Goal: Task Accomplishment & Management: Use online tool/utility

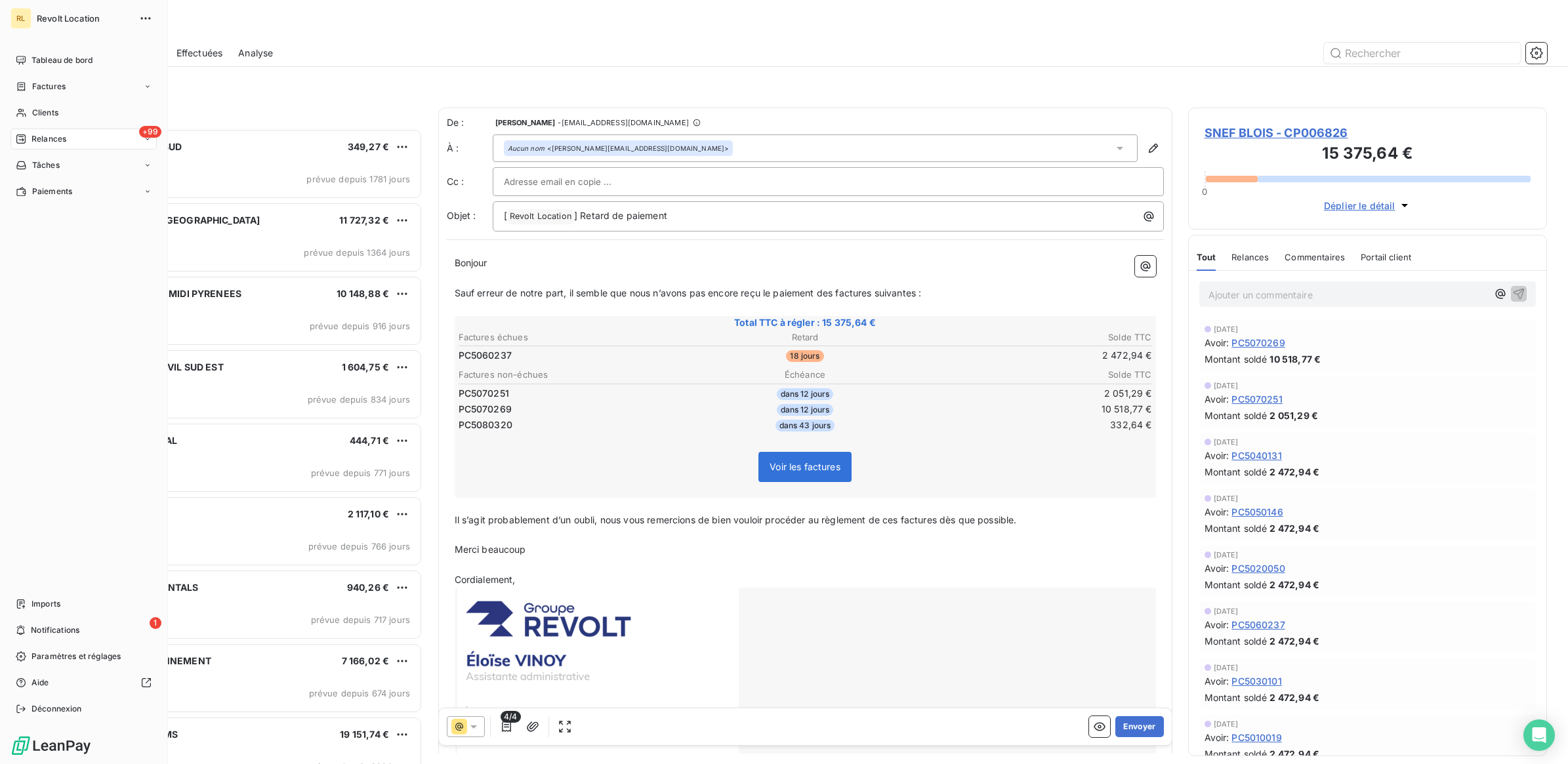
scroll to position [623, 346]
click at [66, 110] on div "Clients" at bounding box center [83, 112] width 146 height 21
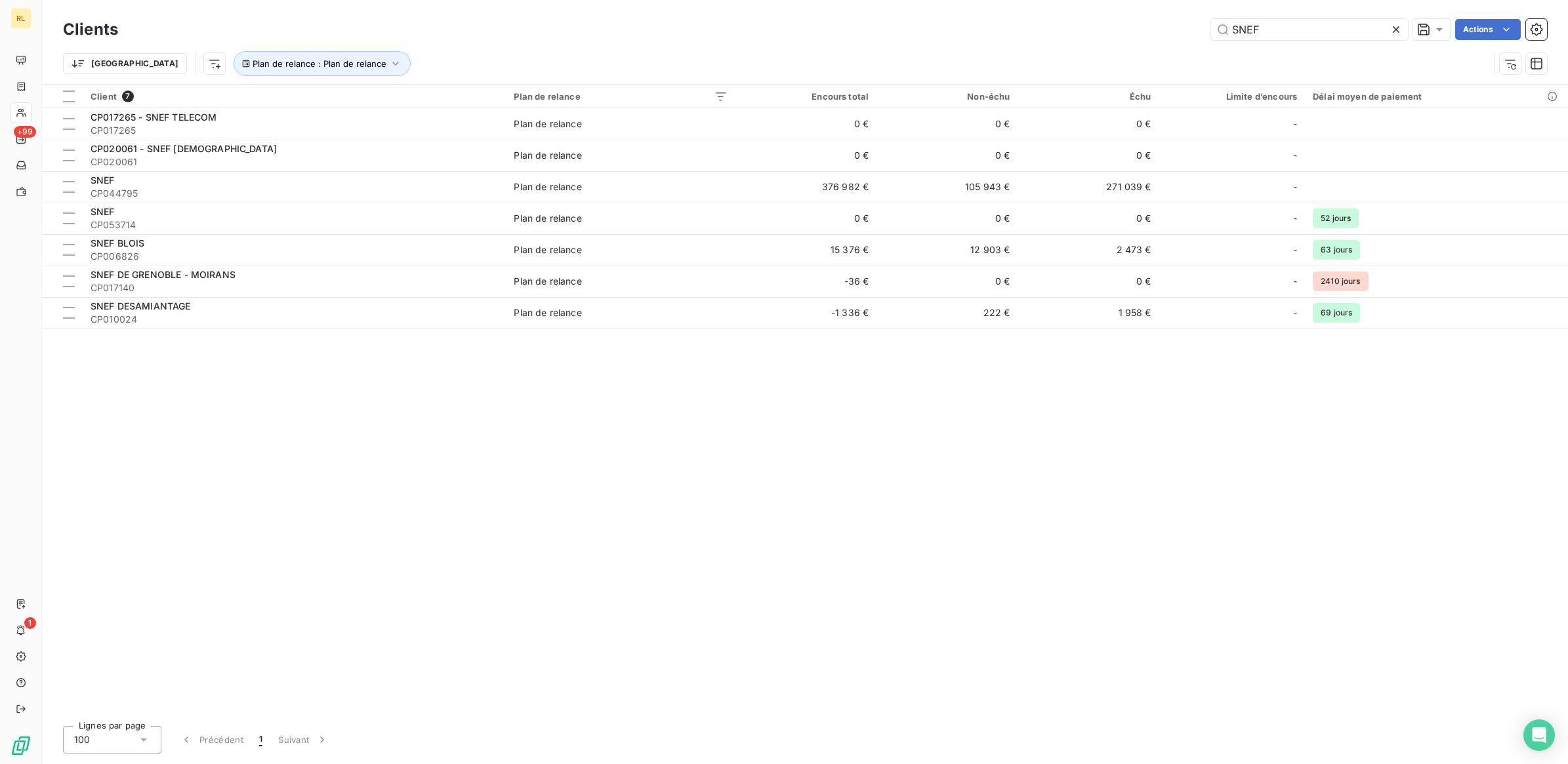
drag, startPoint x: 1291, startPoint y: 29, endPoint x: 1149, endPoint y: 32, distance: 142.0
click at [1149, 32] on div "SNEF Actions" at bounding box center [840, 29] width 1413 height 21
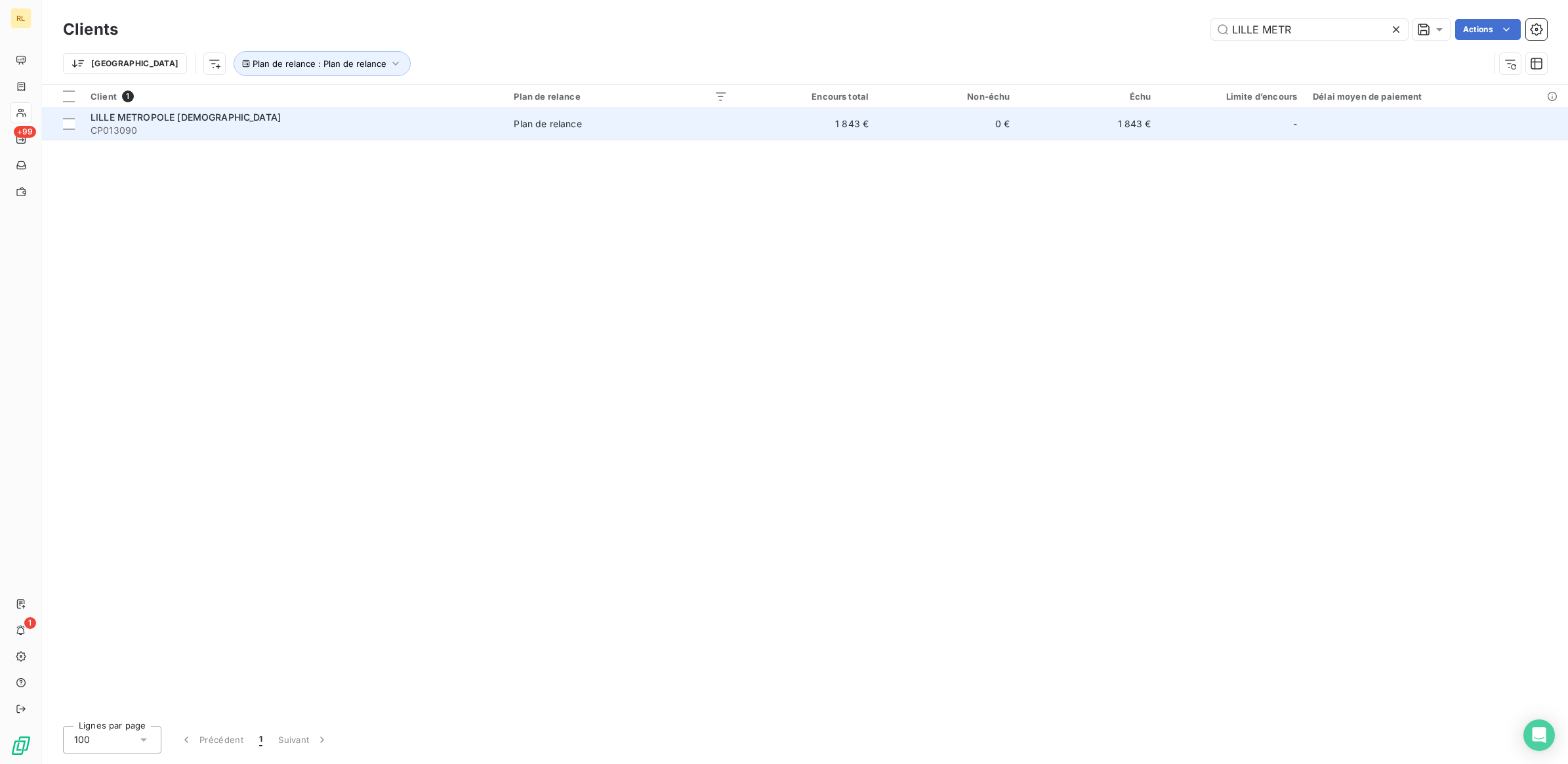
type input "LILLE METR"
click at [339, 122] on div "LILLE METROPOLE [DEMOGRAPHIC_DATA]" at bounding box center [294, 117] width 407 height 13
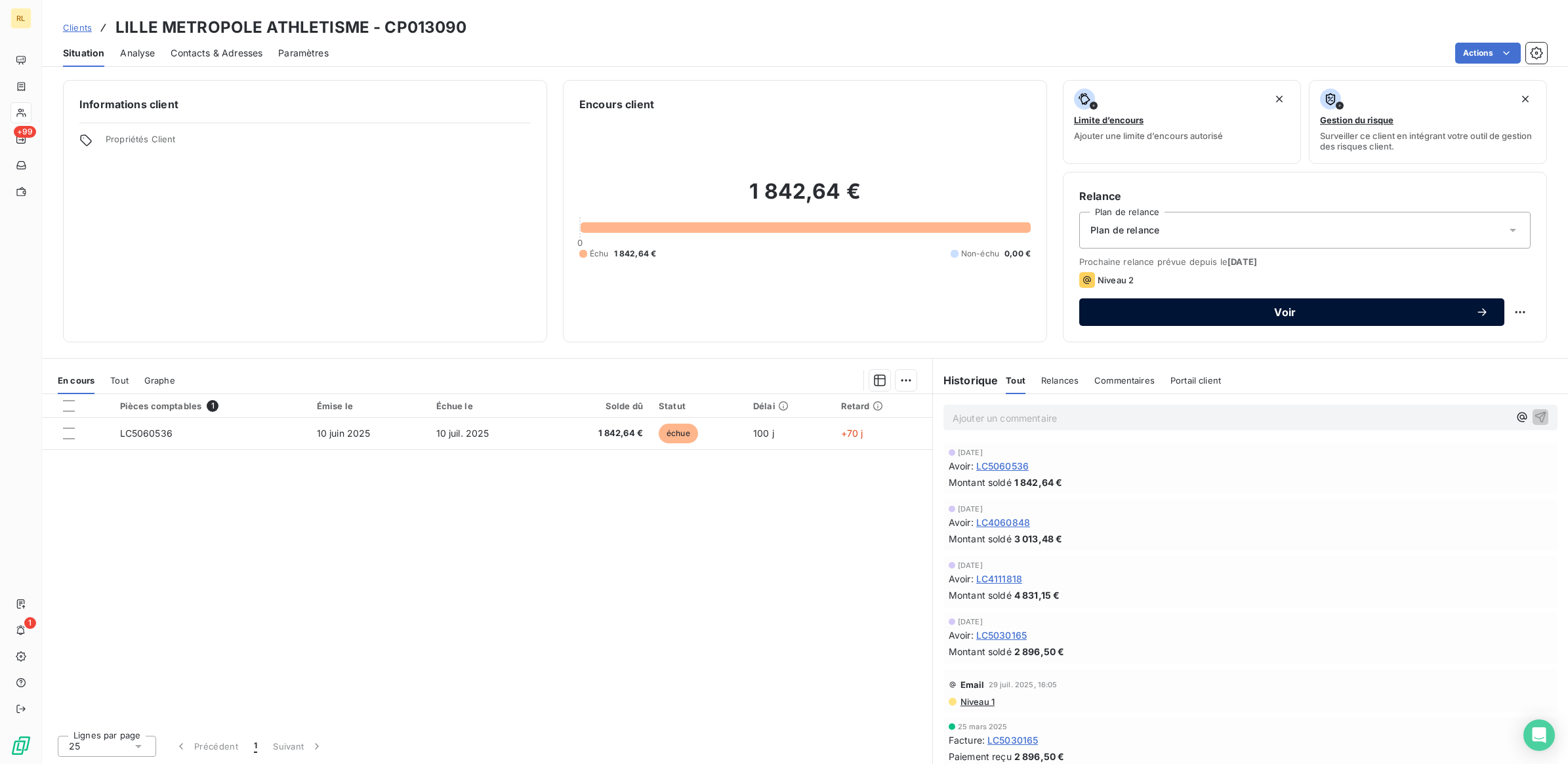
click at [1287, 307] on span "Voir" at bounding box center [1285, 312] width 380 height 11
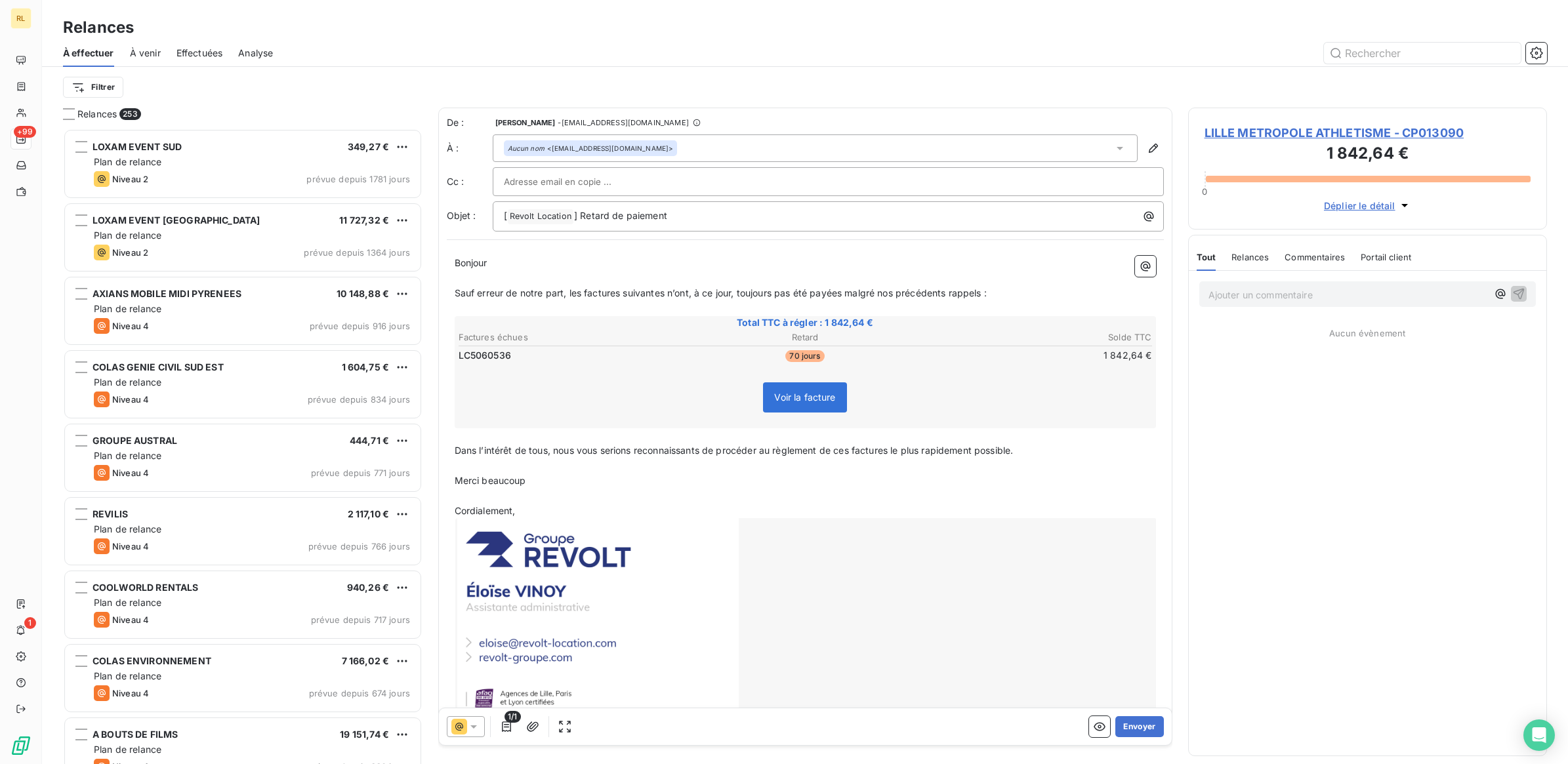
scroll to position [623, 346]
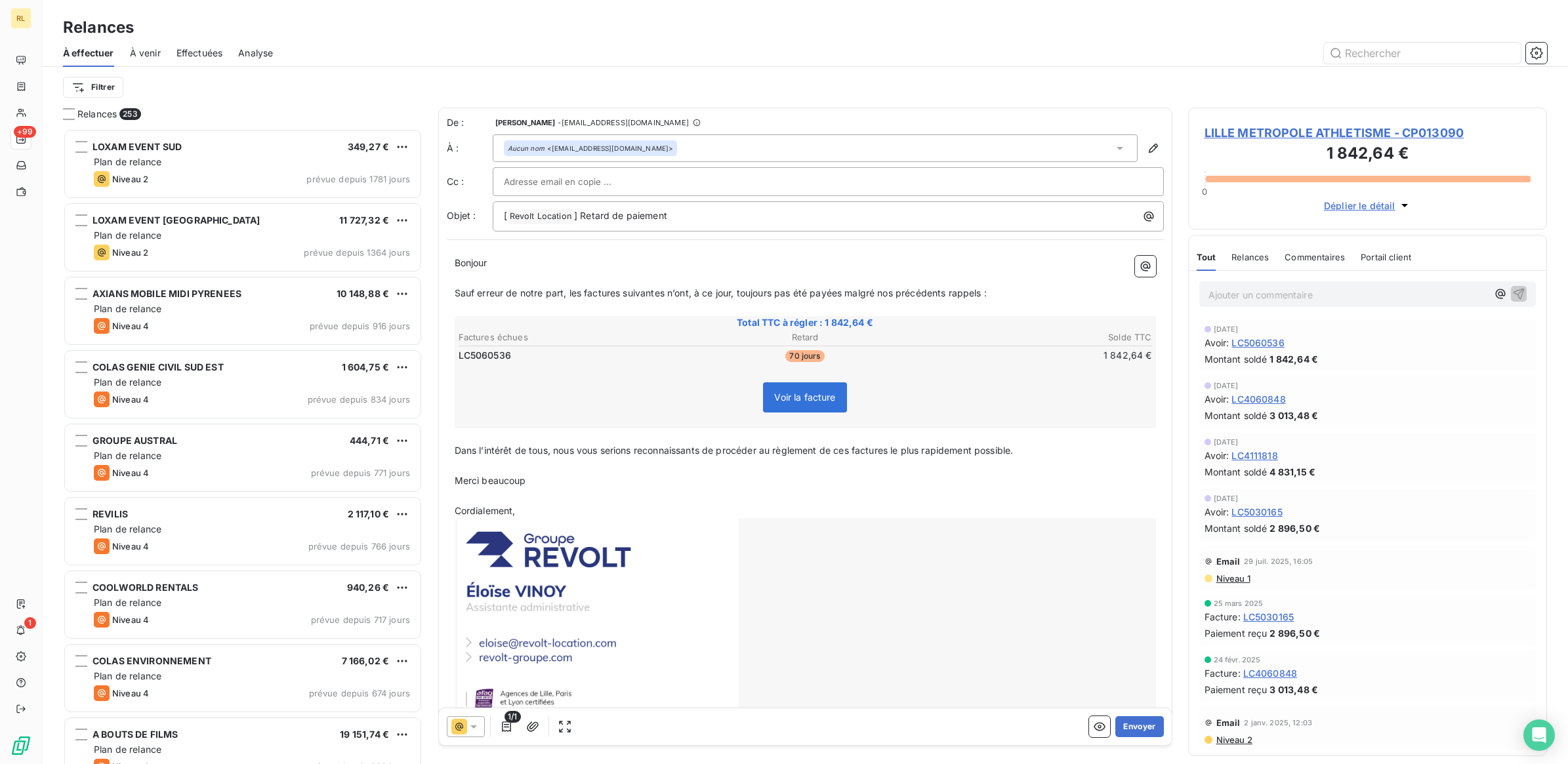
click at [474, 728] on icon at bounding box center [474, 727] width 6 height 3
click at [528, 644] on span "J+20 )" at bounding box center [529, 647] width 27 height 13
click at [1135, 728] on button "Envoyer" at bounding box center [1139, 726] width 48 height 21
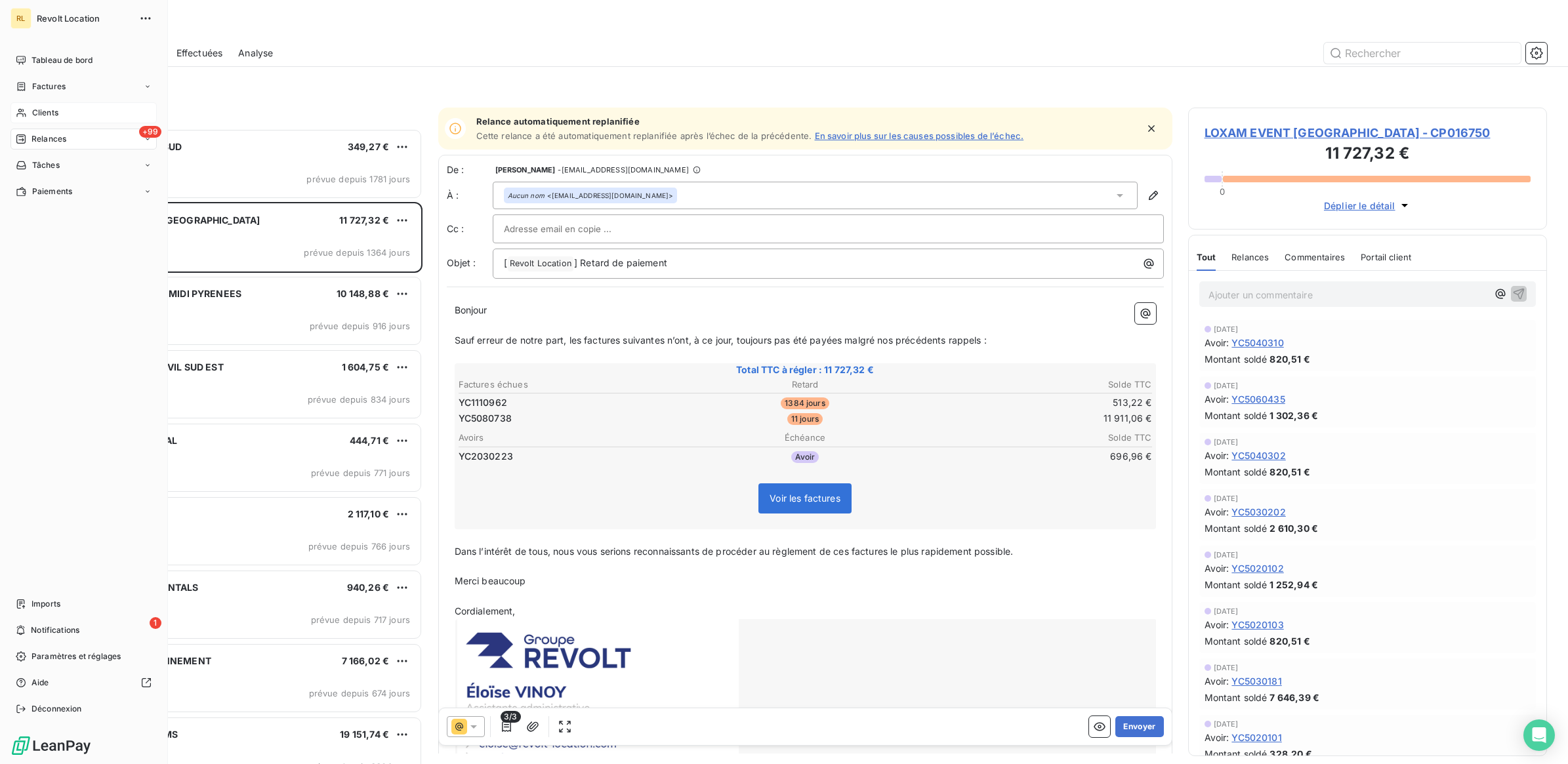
click at [70, 110] on div "Clients" at bounding box center [83, 112] width 146 height 21
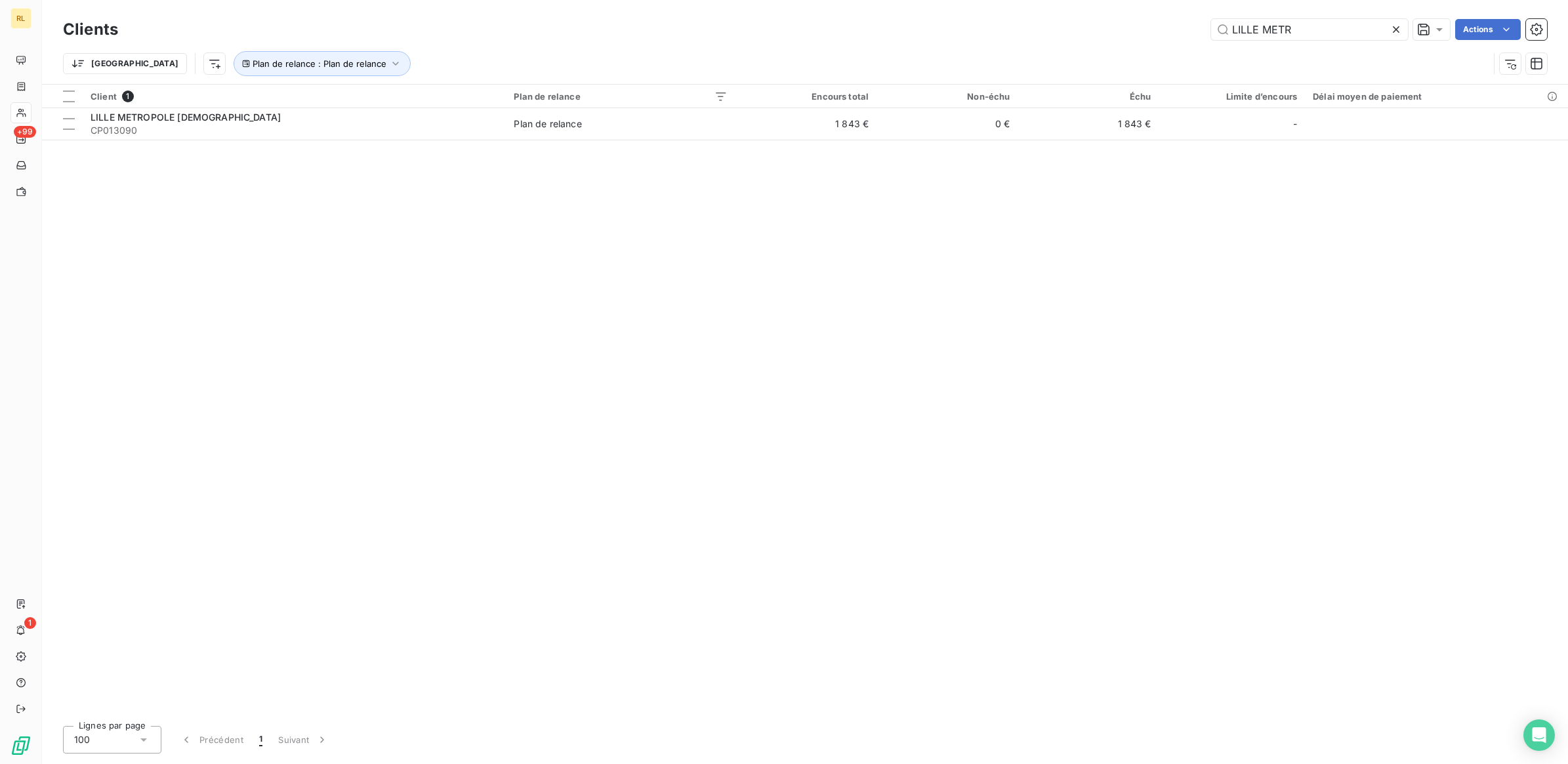
drag, startPoint x: 1298, startPoint y: 30, endPoint x: 1155, endPoint y: 24, distance: 143.1
click at [1155, 24] on div "LILLE METR Actions" at bounding box center [840, 29] width 1413 height 21
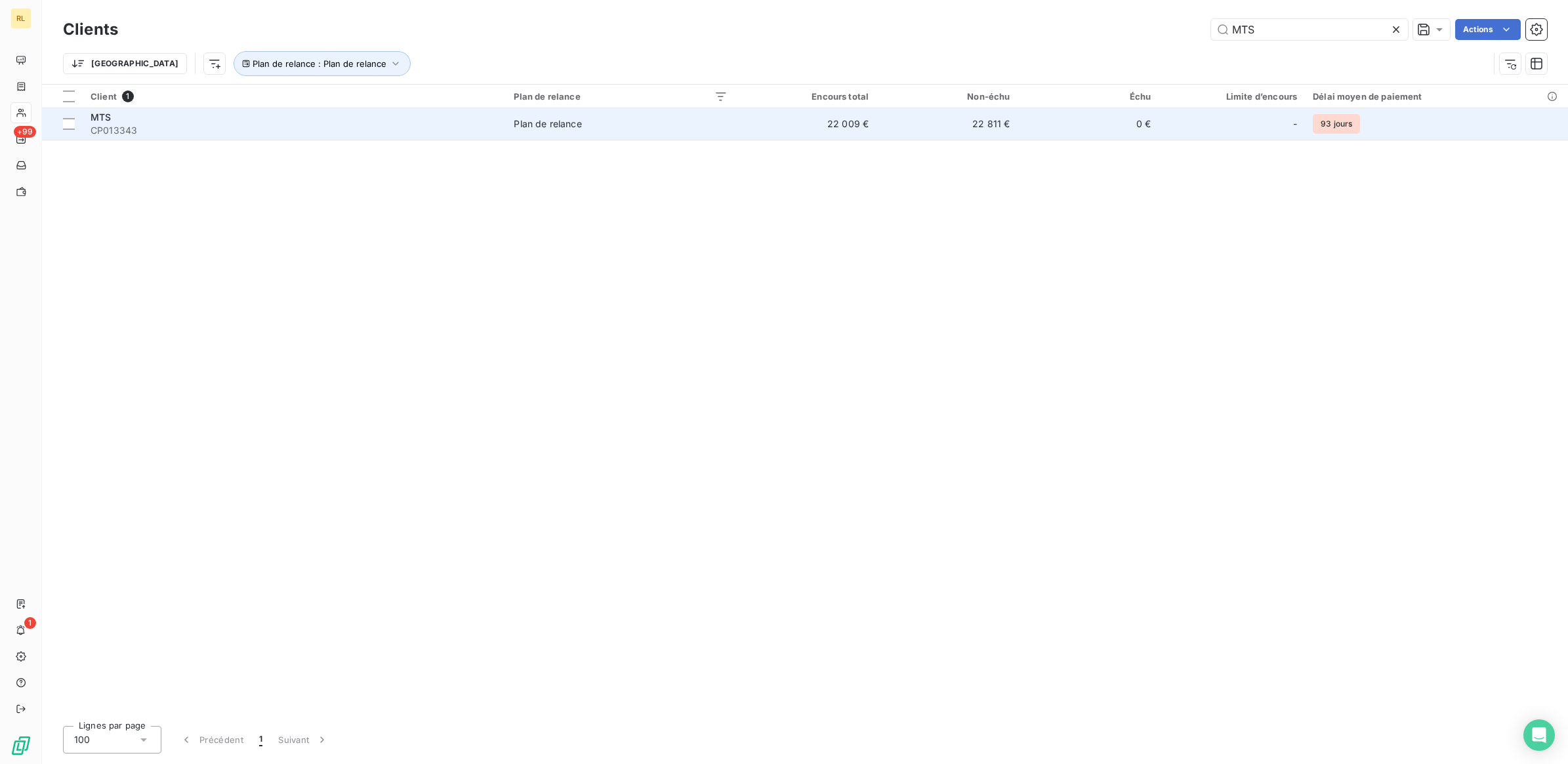
type input "MTS"
click at [237, 128] on span "CP013343" at bounding box center [294, 130] width 407 height 13
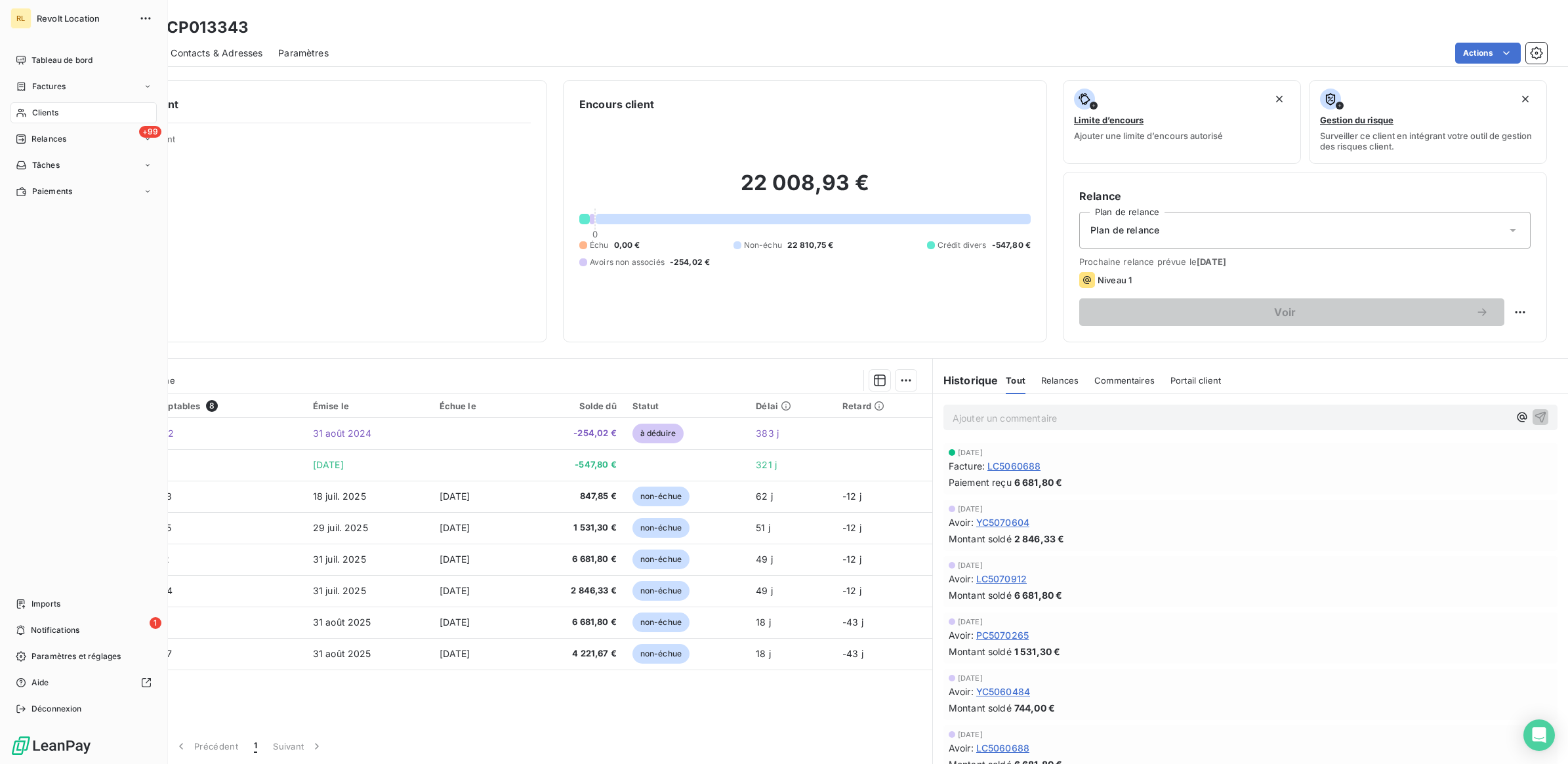
click at [54, 112] on span "Clients" at bounding box center [46, 112] width 26 height 12
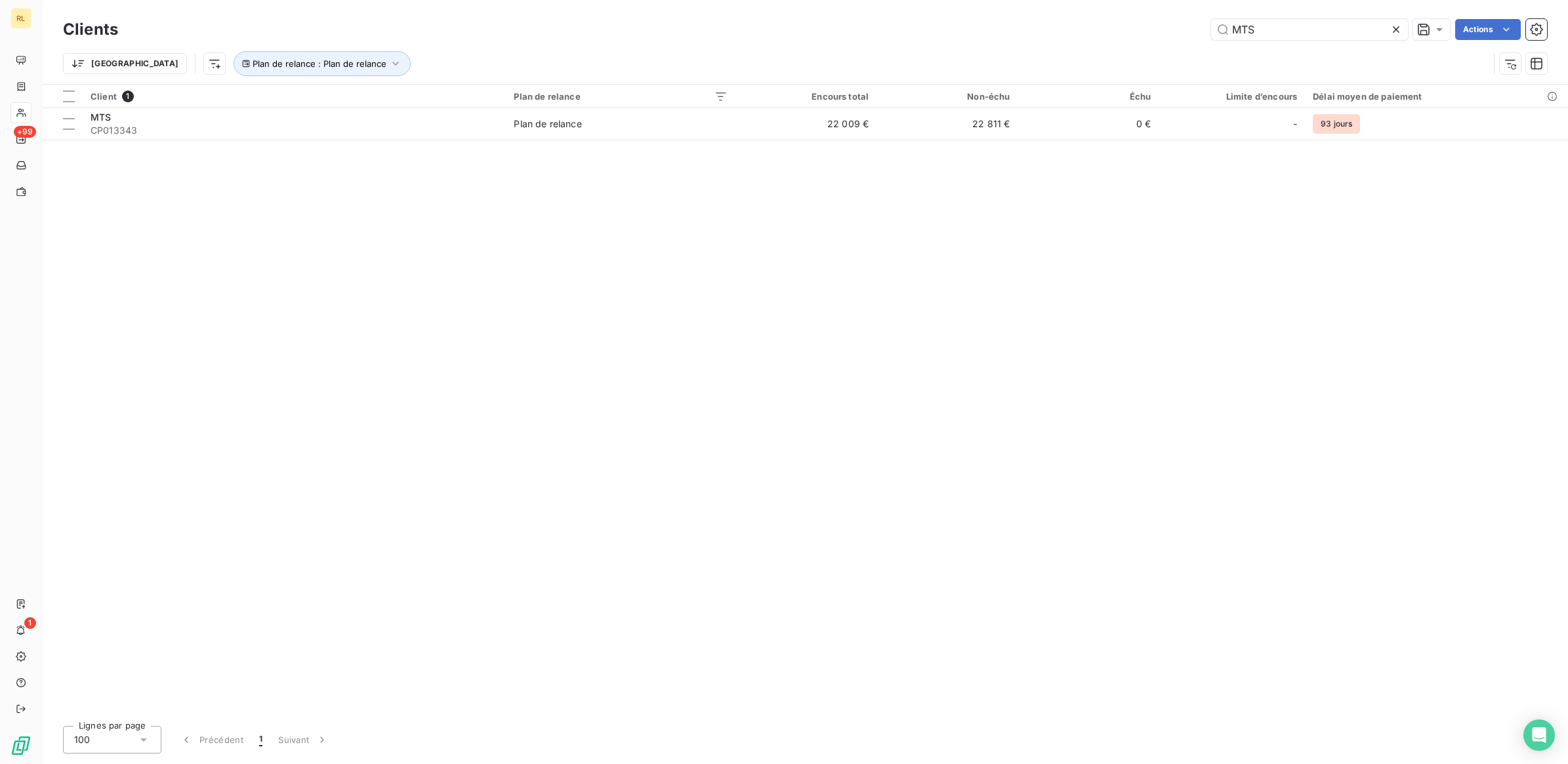
drag, startPoint x: 1274, startPoint y: 37, endPoint x: 1129, endPoint y: 27, distance: 145.3
click at [1129, 27] on div "MTS Actions" at bounding box center [840, 29] width 1413 height 21
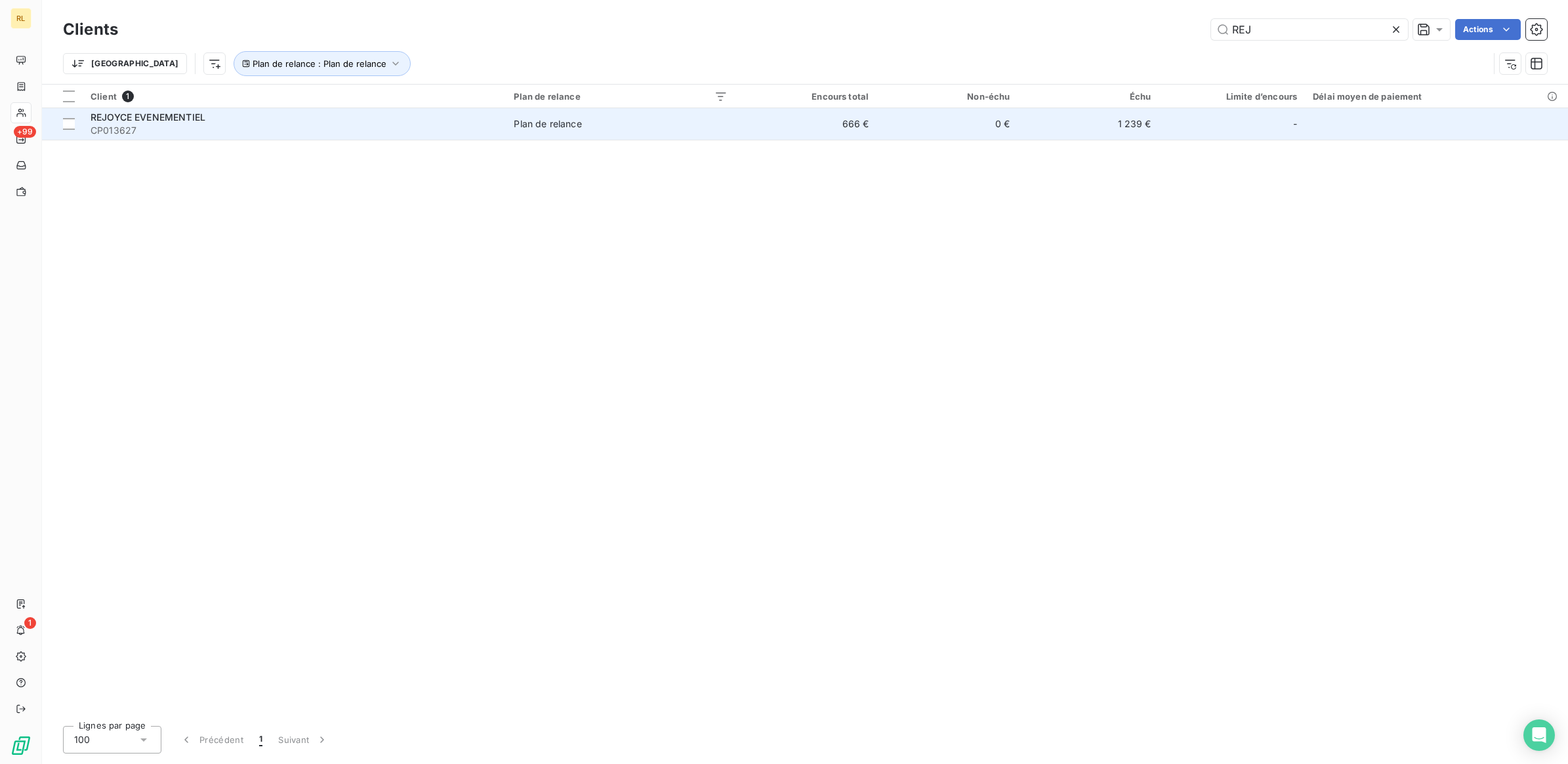
type input "REJ"
click at [319, 118] on div "REJOYCE EVENEMENTIEL" at bounding box center [294, 117] width 407 height 13
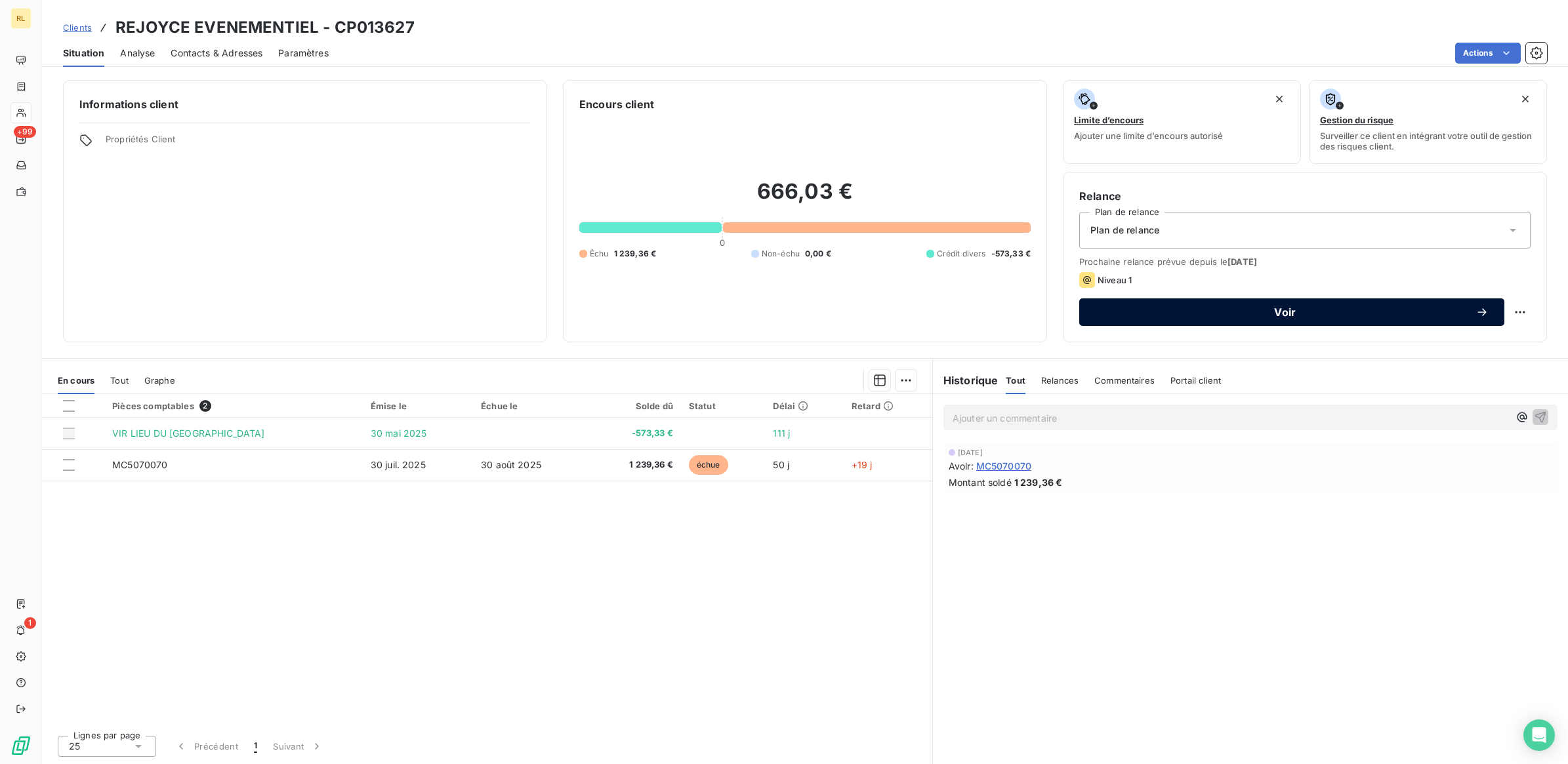
click at [1288, 311] on span "Voir" at bounding box center [1285, 312] width 380 height 11
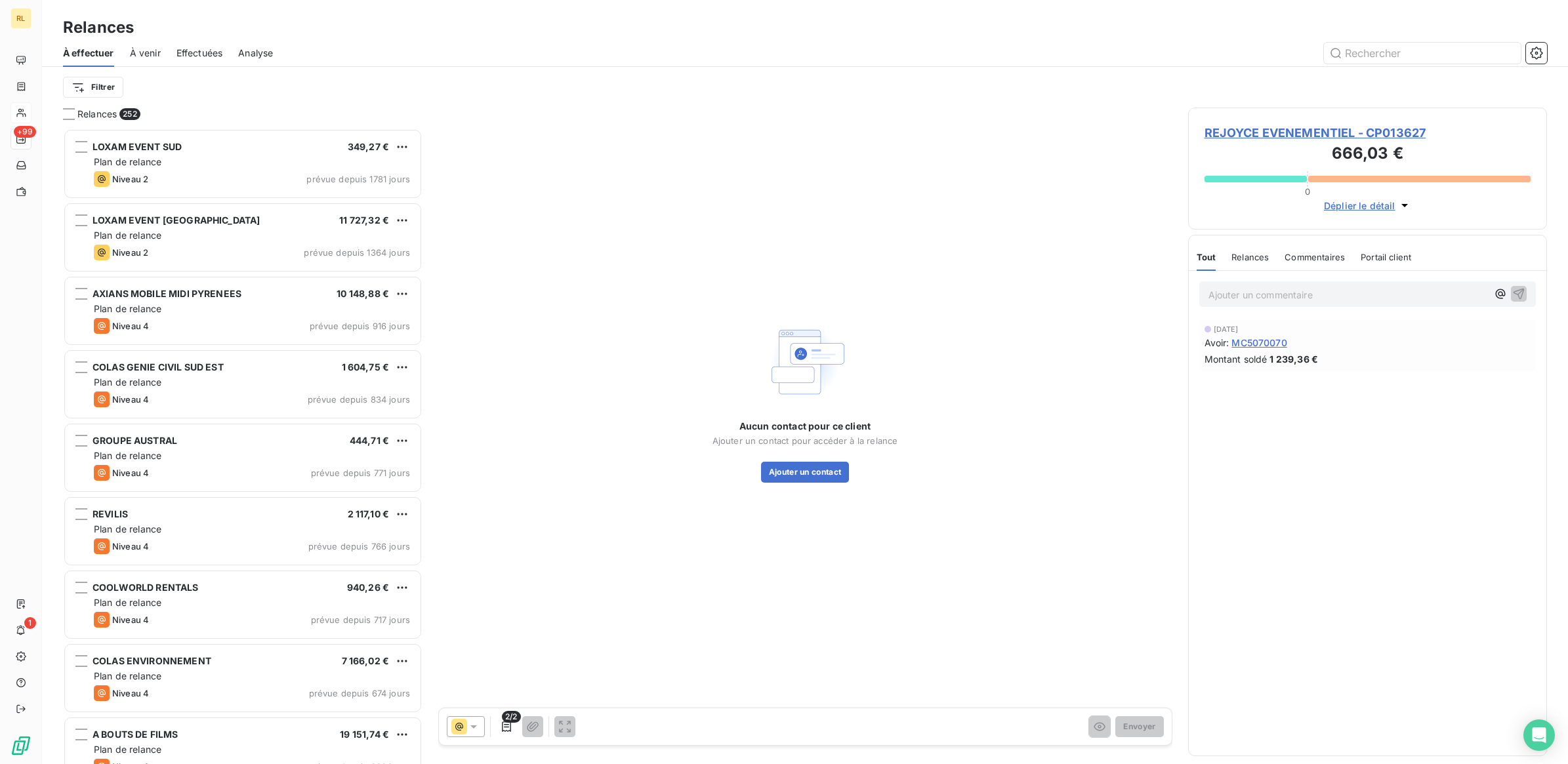
scroll to position [623, 346]
click at [837, 467] on button "Ajouter un contact" at bounding box center [805, 472] width 89 height 21
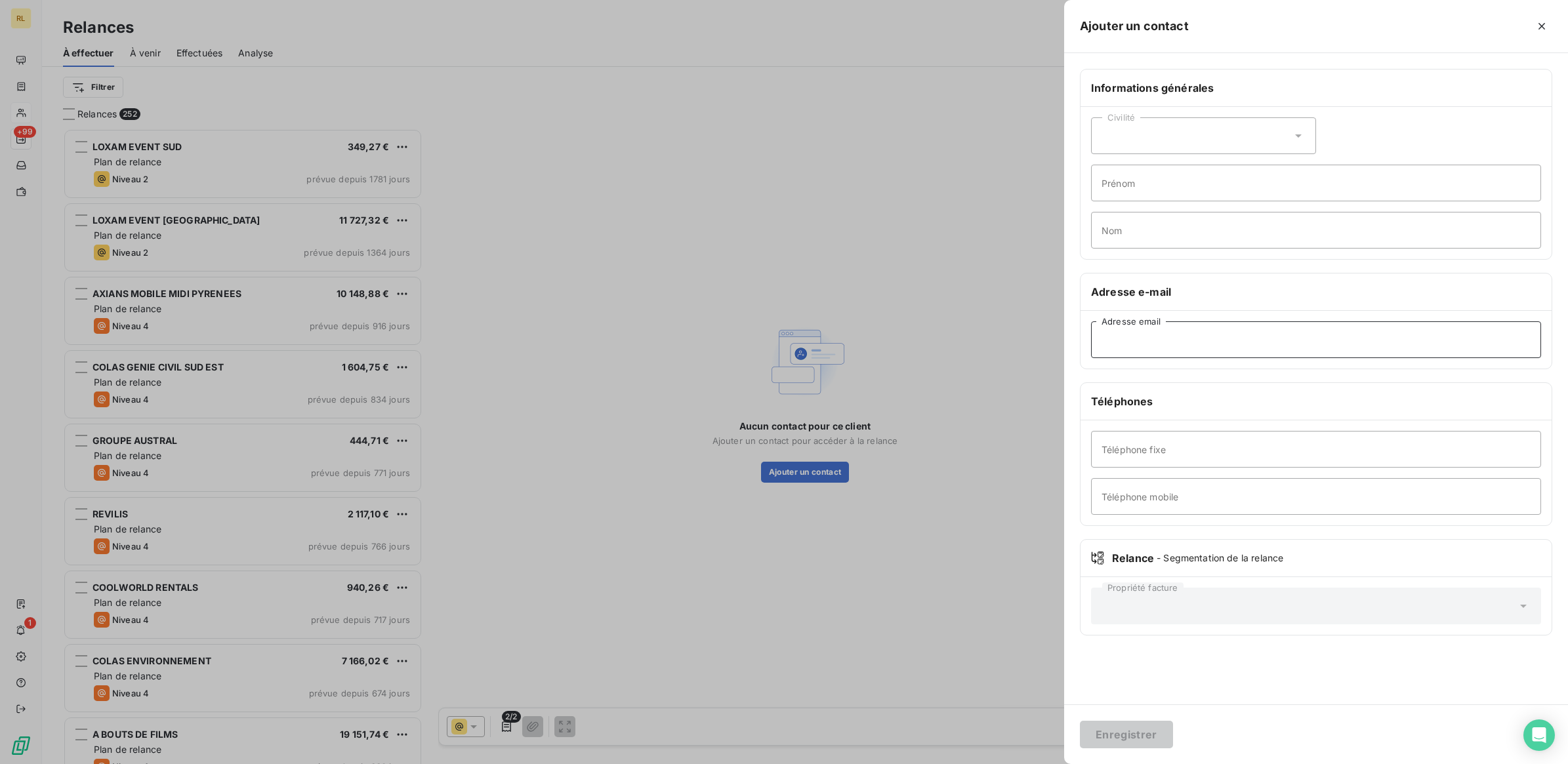
drag, startPoint x: 837, startPoint y: 467, endPoint x: 1155, endPoint y: 341, distance: 342.1
click at [1155, 341] on input "Adresse email" at bounding box center [1316, 340] width 450 height 37
paste input "[EMAIL_ADDRESS][DOMAIN_NAME]"
type input "[EMAIL_ADDRESS][DOMAIN_NAME]"
click at [1123, 726] on button "Enregistrer" at bounding box center [1126, 735] width 94 height 28
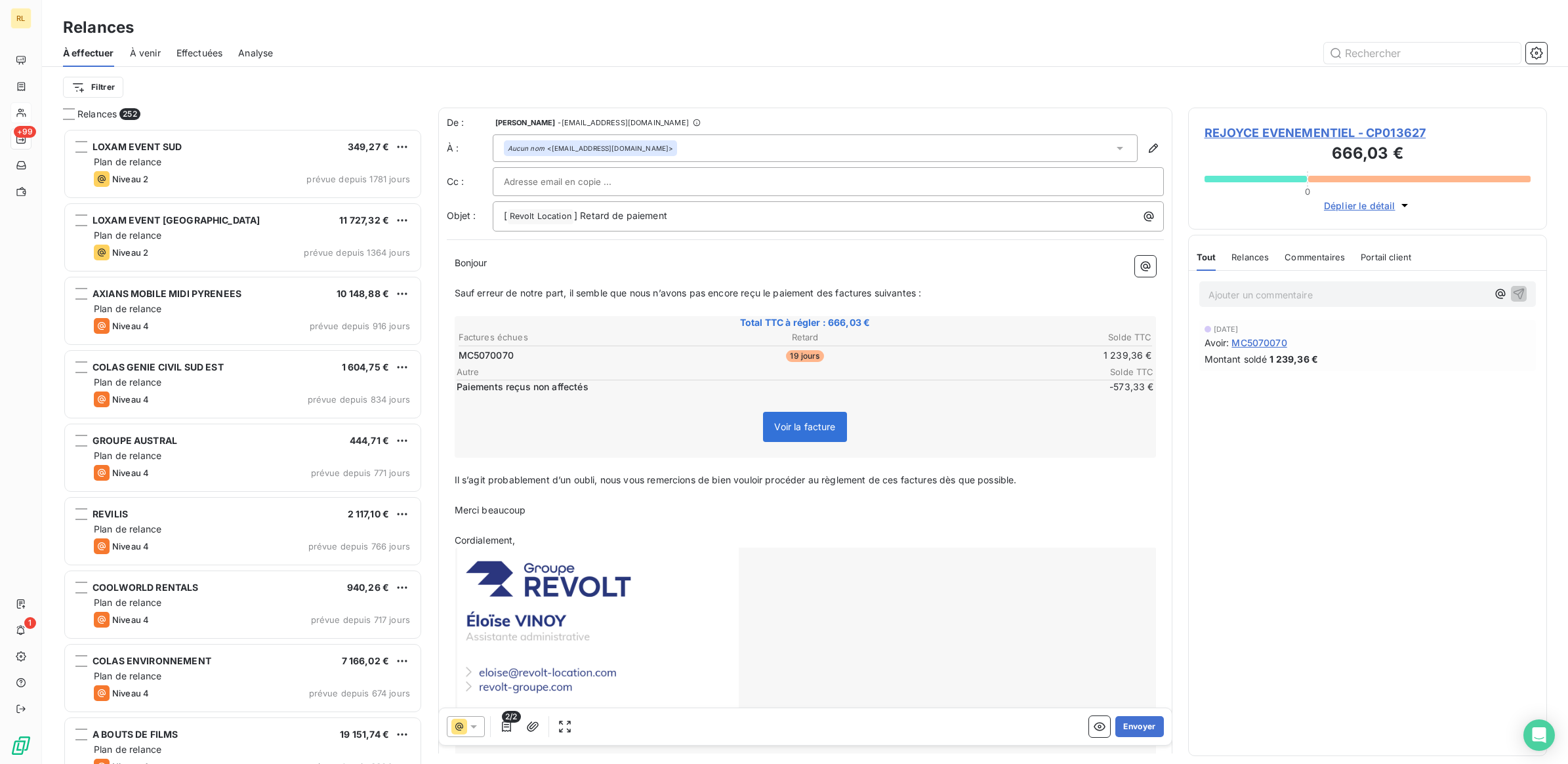
click at [477, 726] on icon at bounding box center [473, 726] width 13 height 13
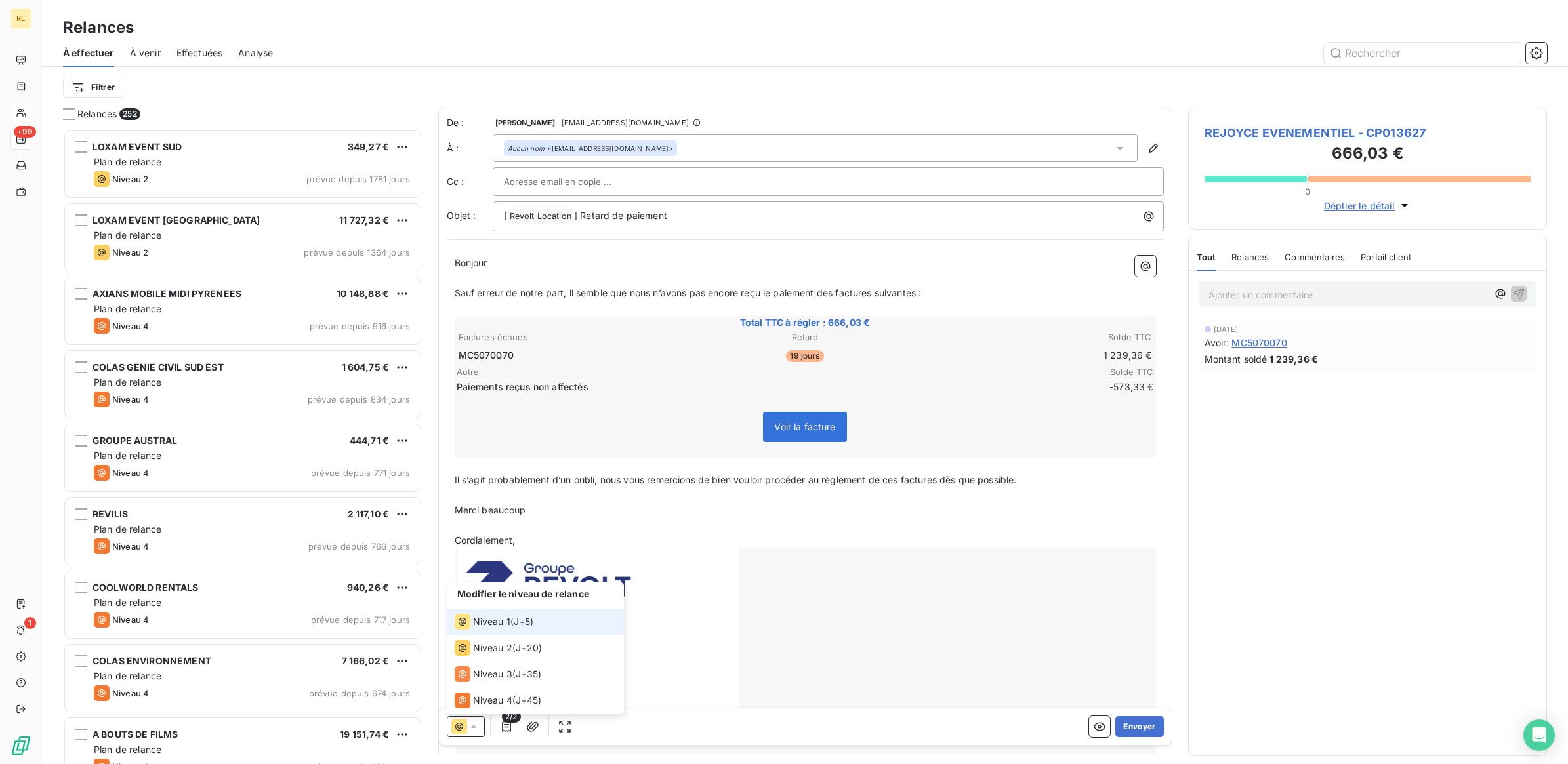
click at [507, 622] on span "Niveau 1" at bounding box center [491, 621] width 37 height 13
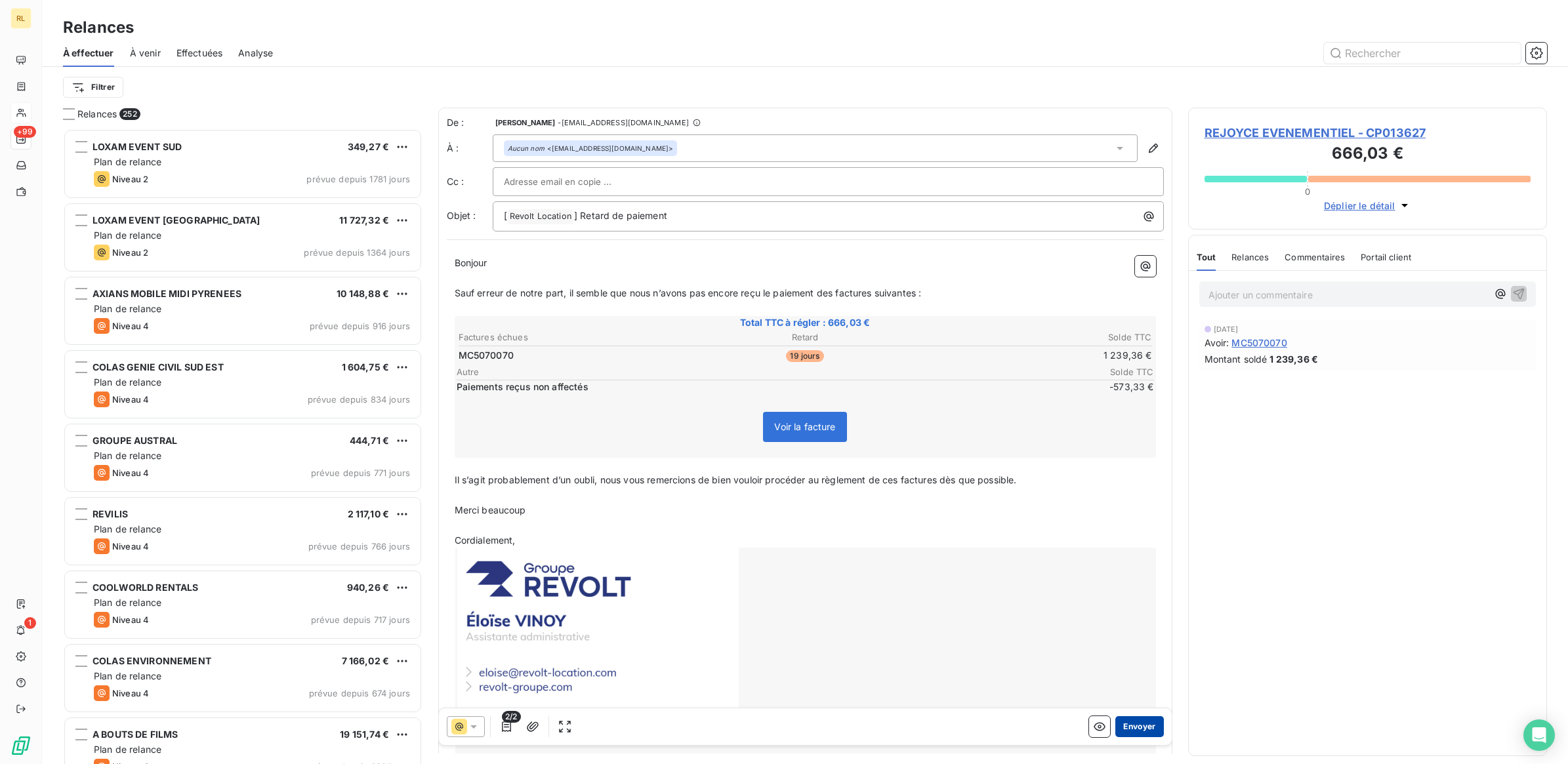
click at [1130, 727] on button "Envoyer" at bounding box center [1139, 726] width 48 height 21
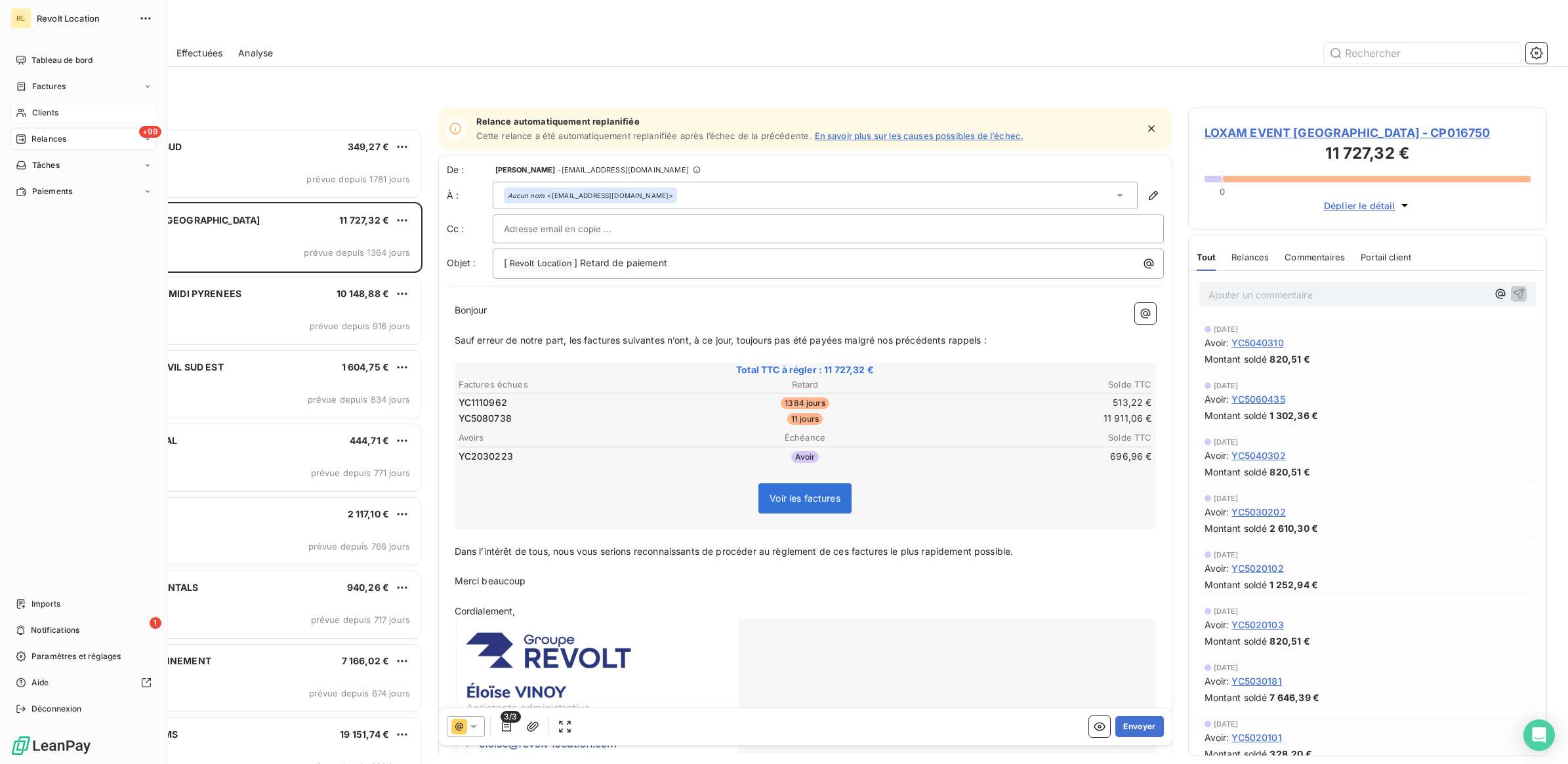
click at [41, 107] on span "Clients" at bounding box center [46, 112] width 26 height 12
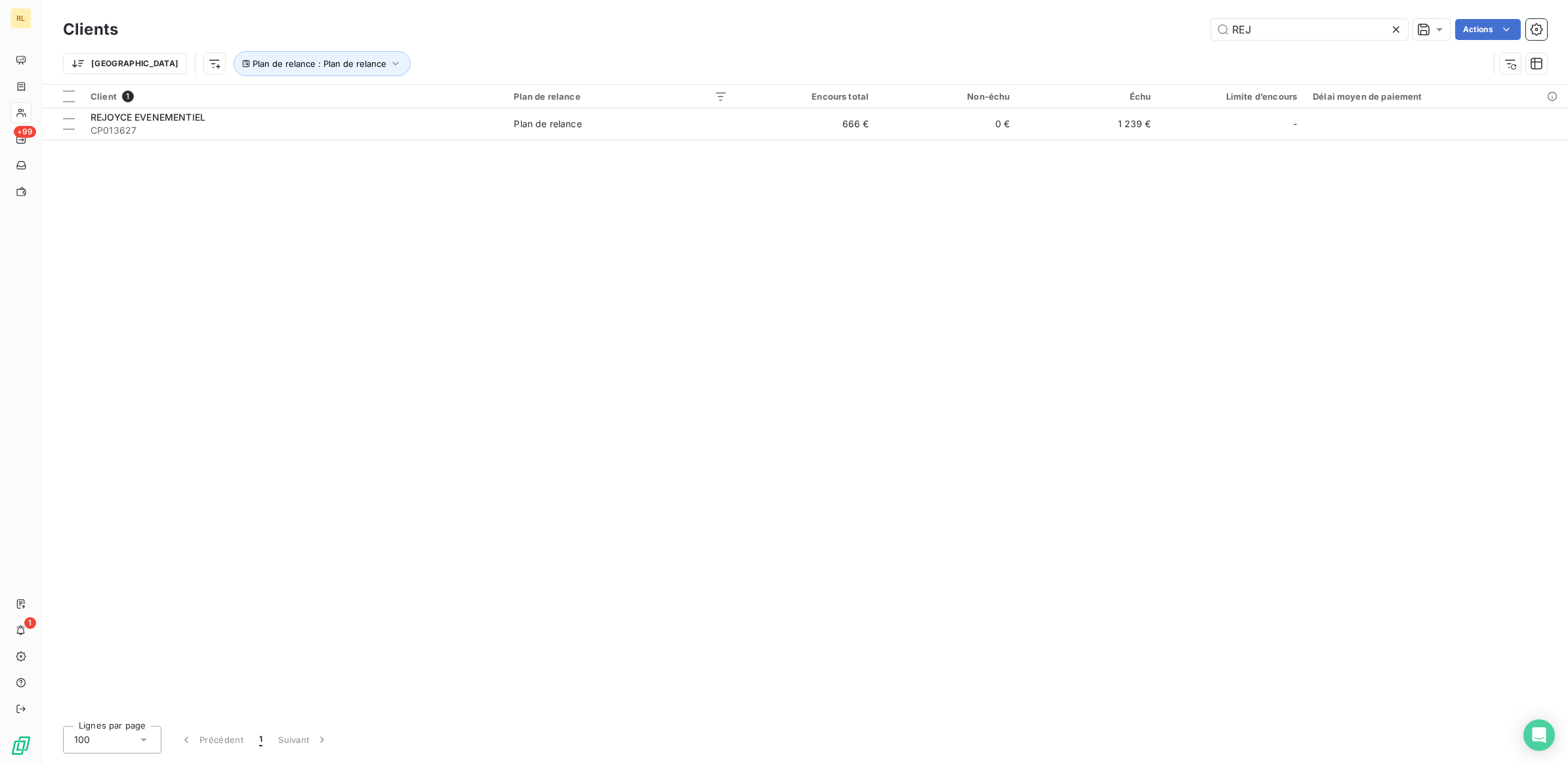
drag, startPoint x: 1338, startPoint y: 33, endPoint x: 1109, endPoint y: 25, distance: 229.1
click at [1109, 25] on div "REJ Actions" at bounding box center [840, 29] width 1413 height 21
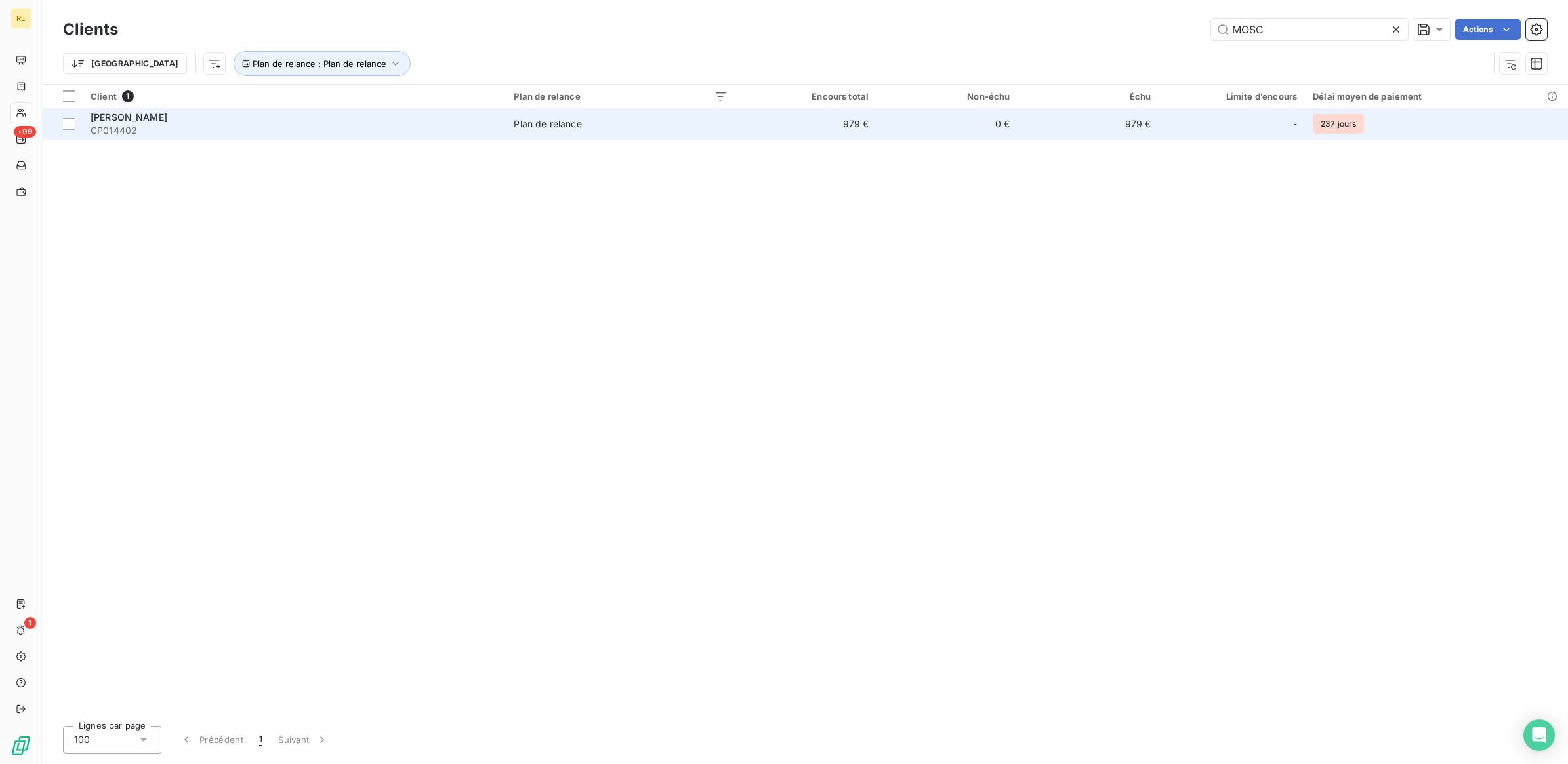
type input "MOSC"
click at [287, 121] on div "[PERSON_NAME]" at bounding box center [294, 117] width 407 height 13
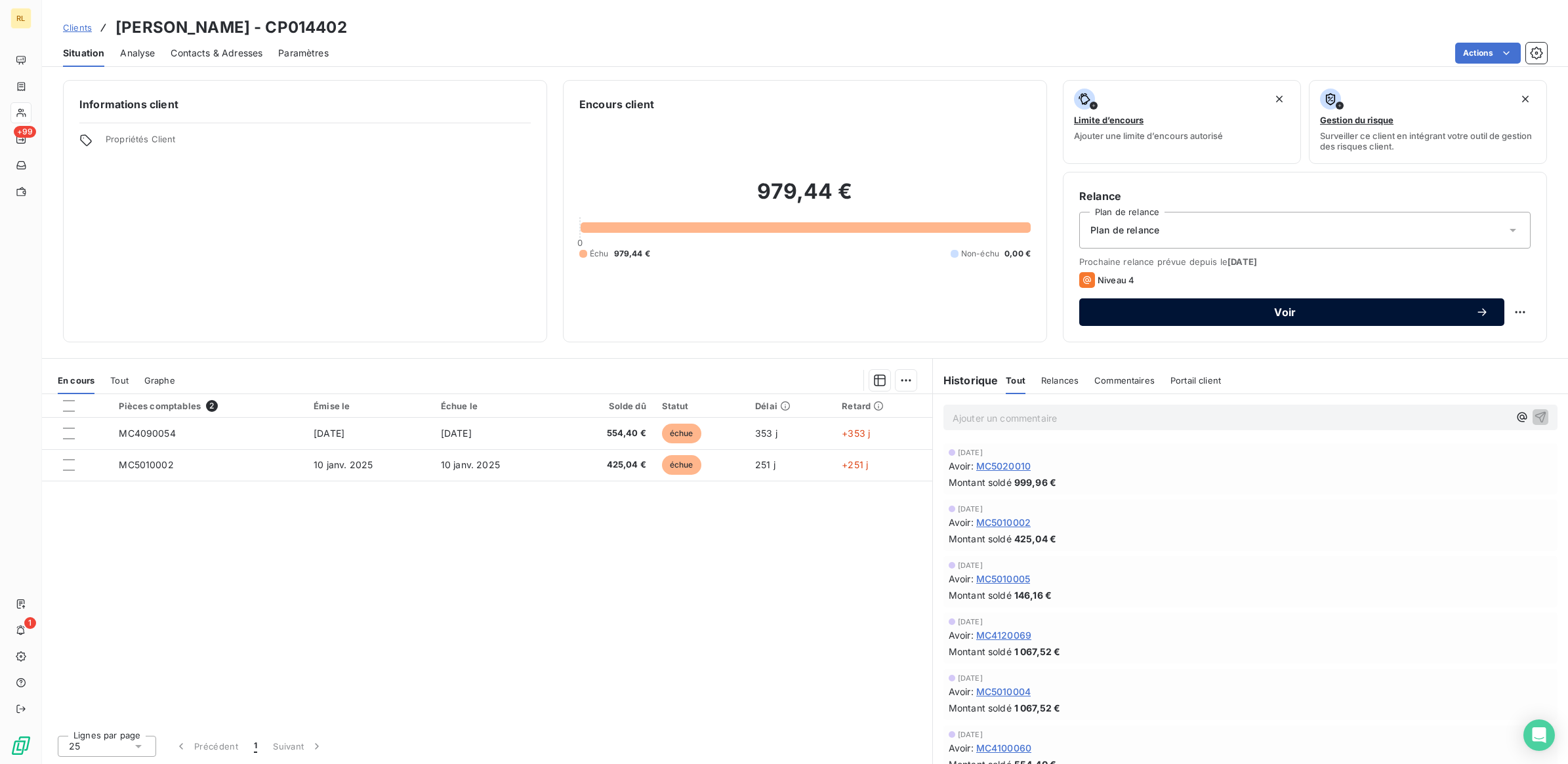
click at [1291, 311] on span "Voir" at bounding box center [1285, 312] width 380 height 11
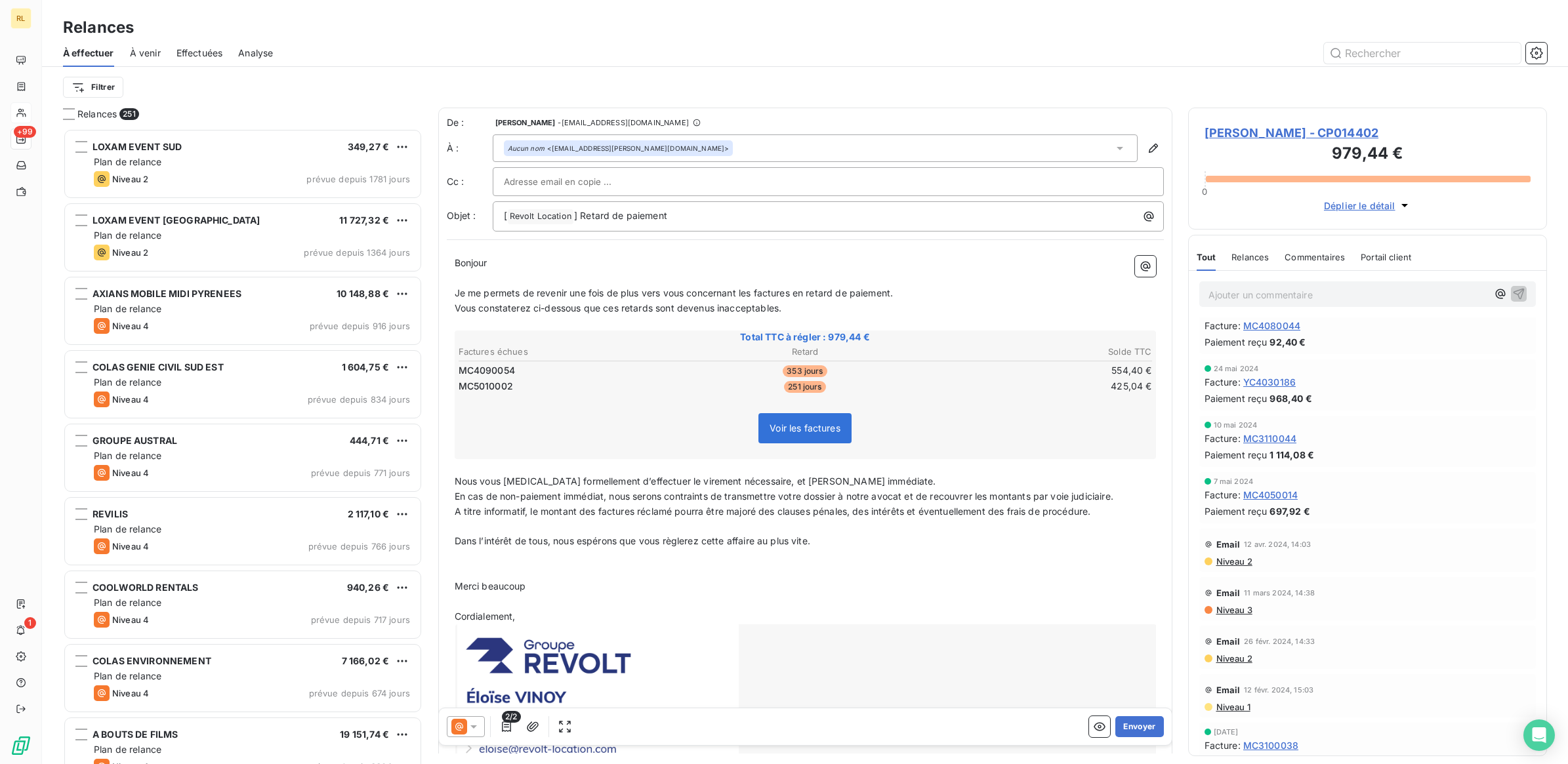
scroll to position [656, 0]
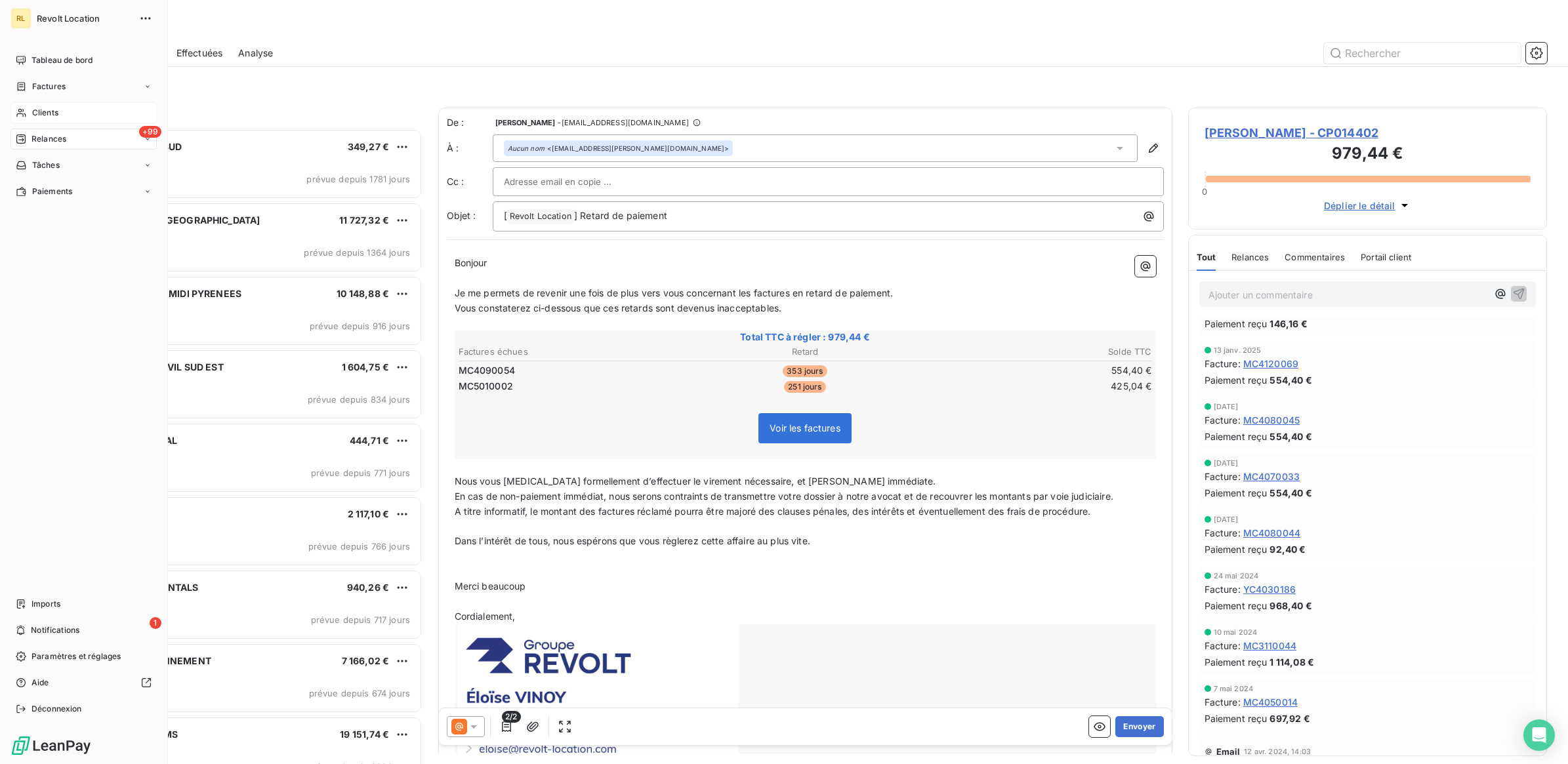
click at [67, 107] on div "Clients" at bounding box center [83, 112] width 146 height 21
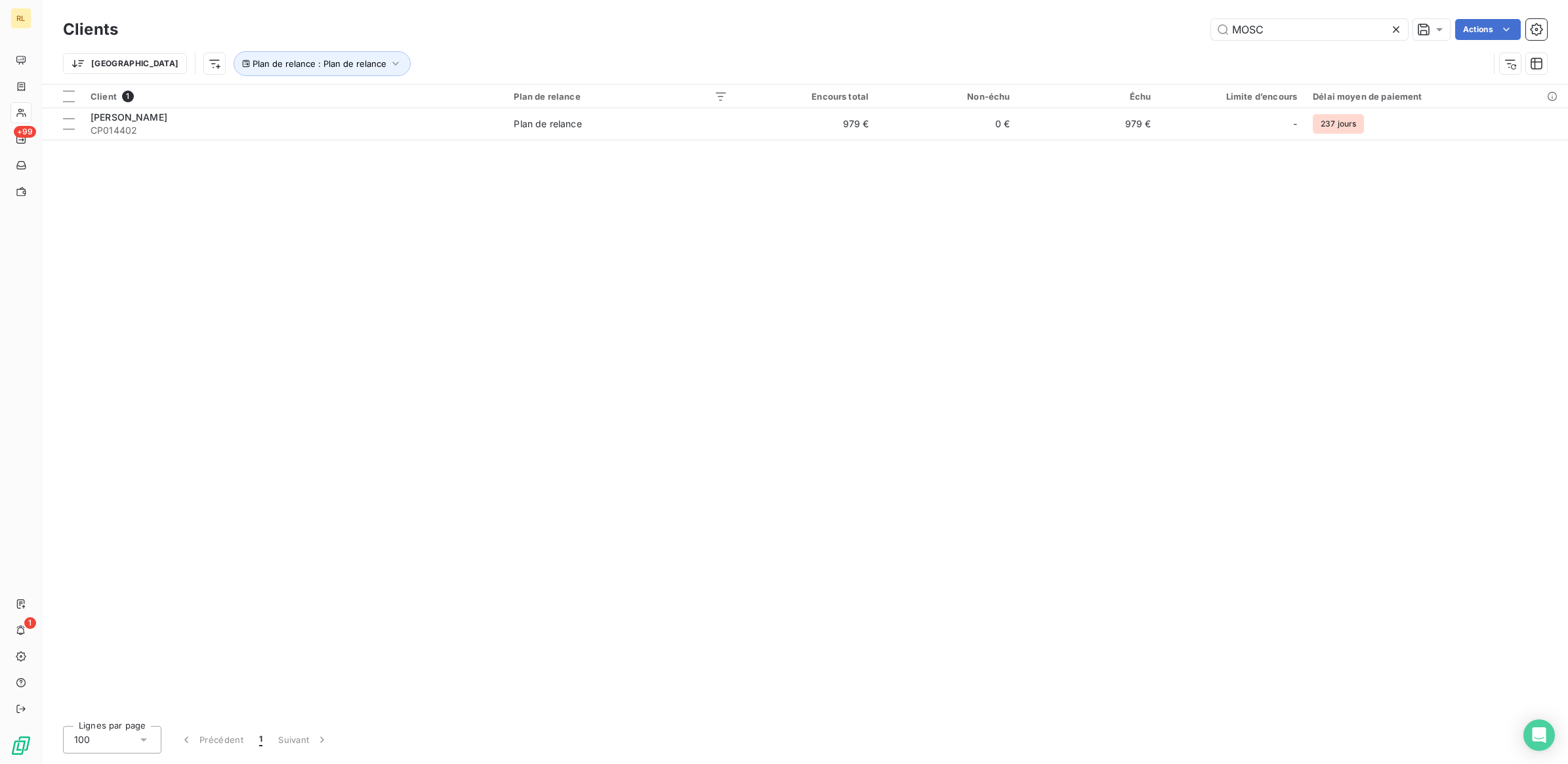
drag, startPoint x: 1318, startPoint y: 28, endPoint x: 1114, endPoint y: 29, distance: 204.0
click at [1114, 29] on div "MOSC Actions" at bounding box center [840, 29] width 1413 height 21
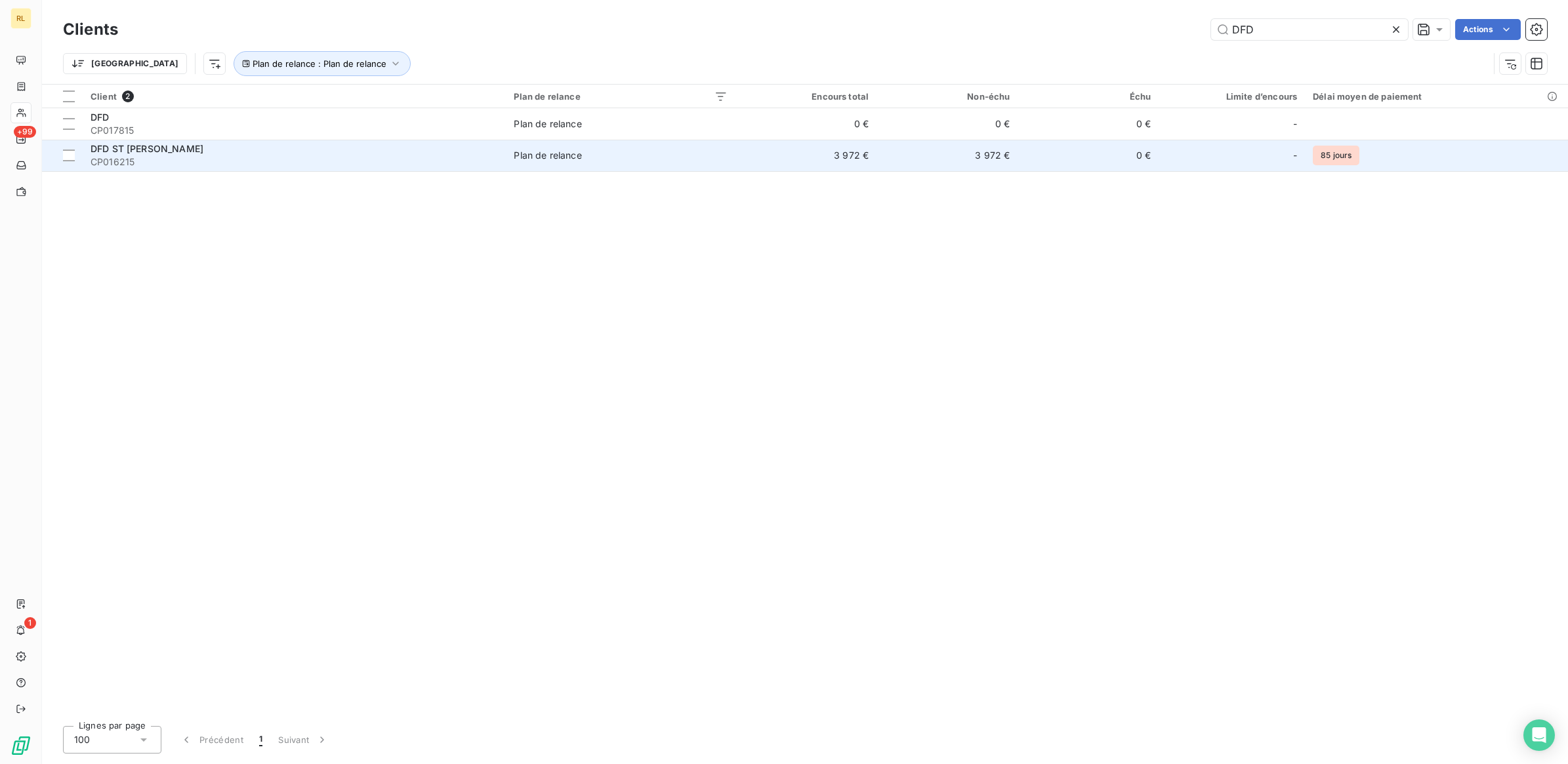
type input "DFD"
click at [203, 154] on span "DFD ST [PERSON_NAME]" at bounding box center [147, 148] width 113 height 11
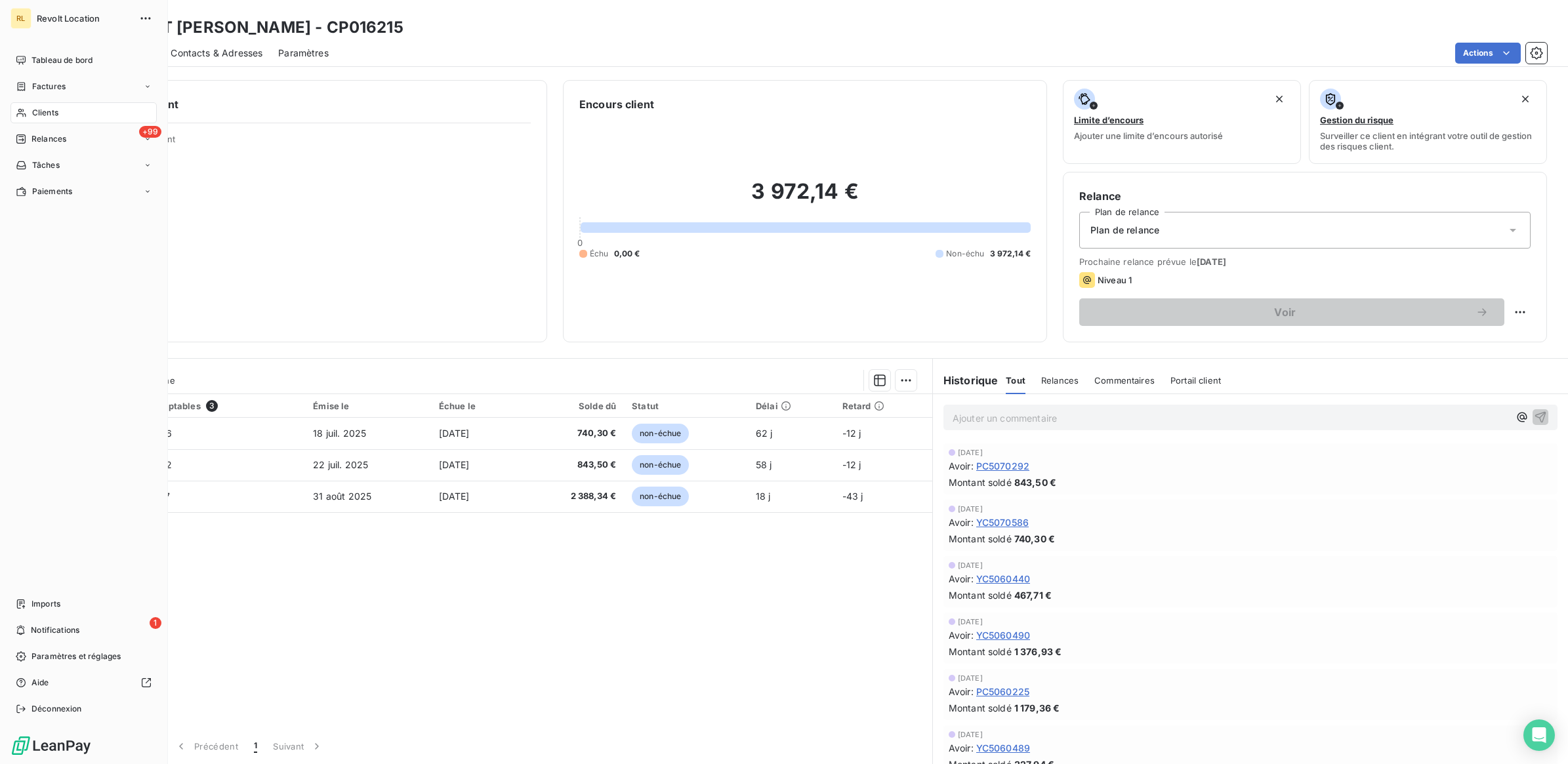
click at [56, 109] on span "Clients" at bounding box center [46, 112] width 26 height 12
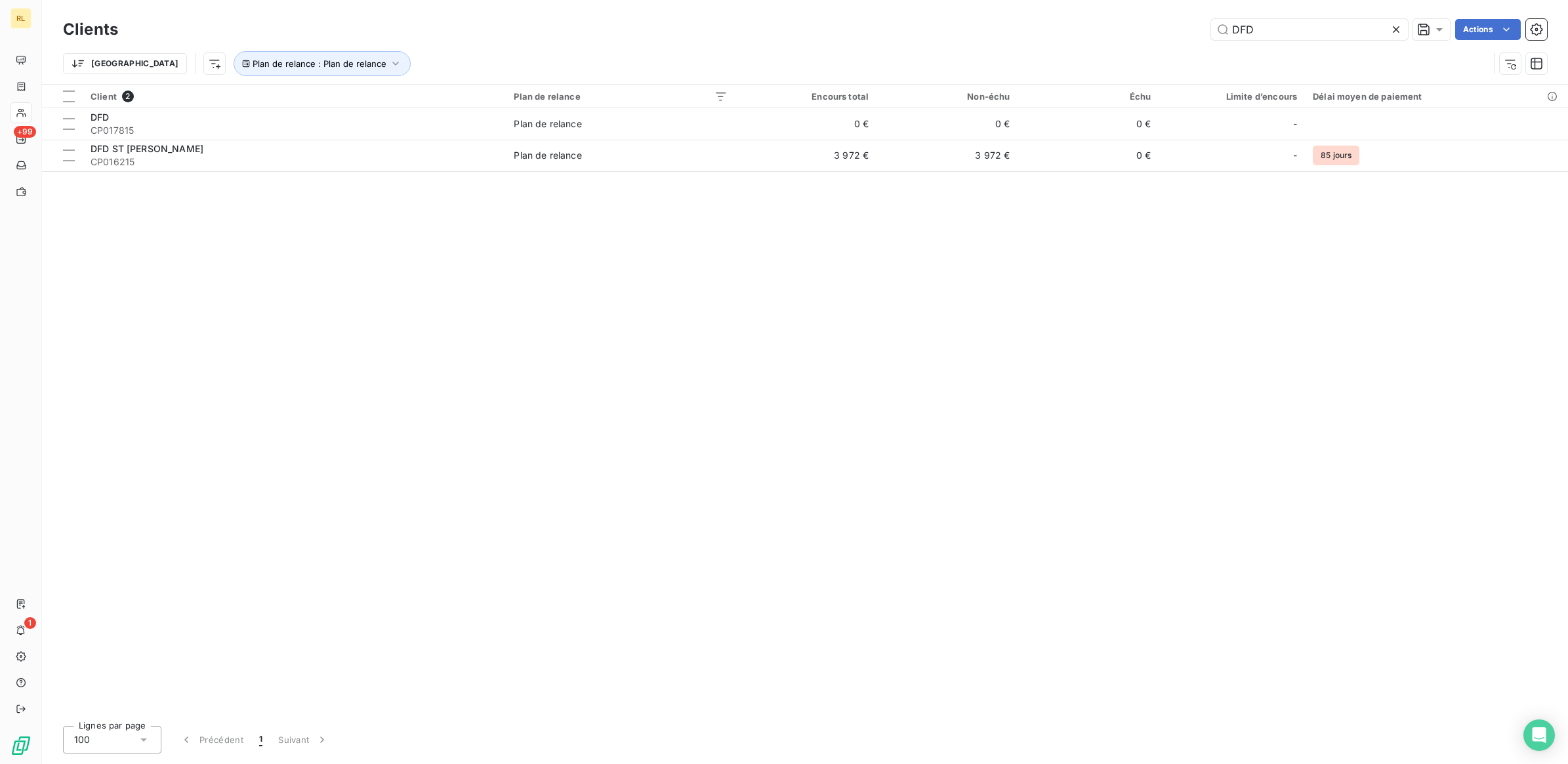
drag, startPoint x: 1253, startPoint y: 34, endPoint x: 1168, endPoint y: 33, distance: 85.0
click at [1175, 33] on div "DFD Actions" at bounding box center [840, 29] width 1413 height 21
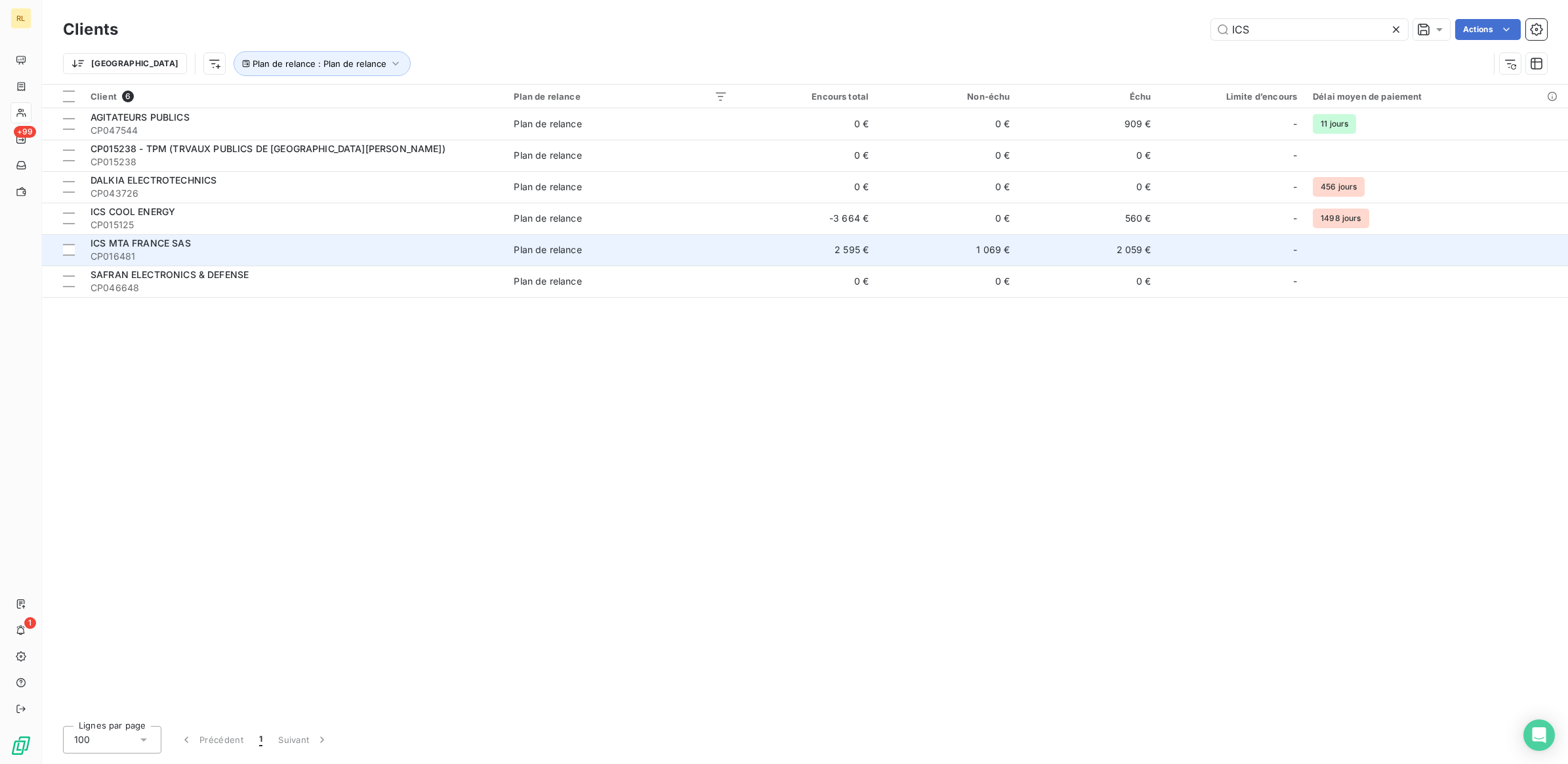
type input "ICS"
click at [192, 248] on div "ICS MTA FRANCE SAS" at bounding box center [294, 243] width 407 height 13
